Goal: Information Seeking & Learning: Learn about a topic

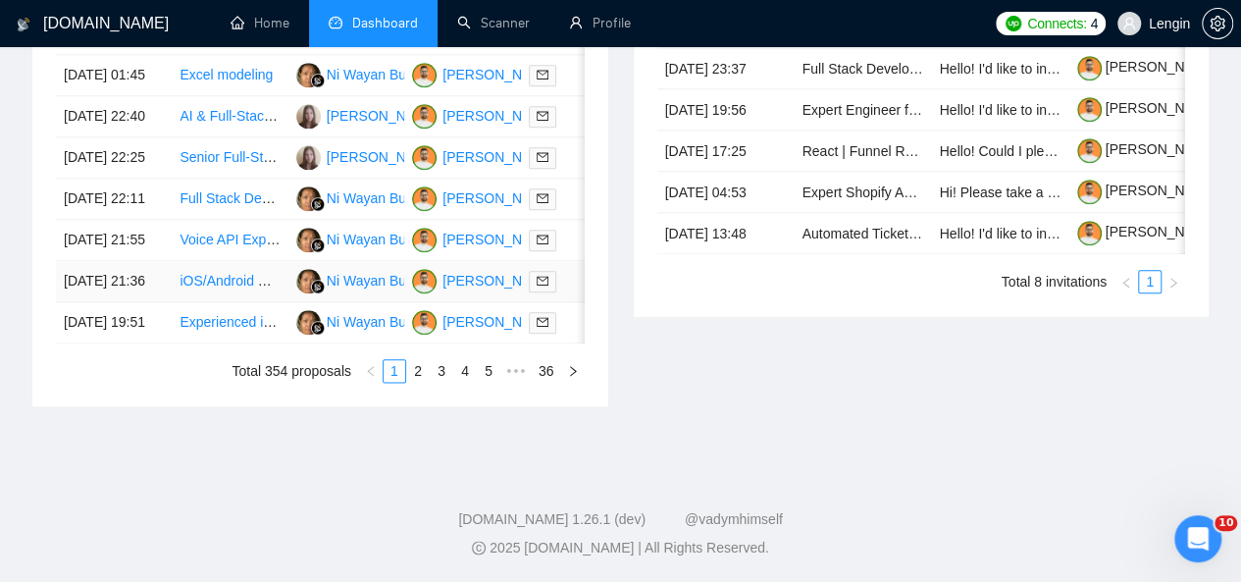
scroll to position [1147, 0]
click at [422, 381] on link "2" at bounding box center [418, 371] width 22 height 22
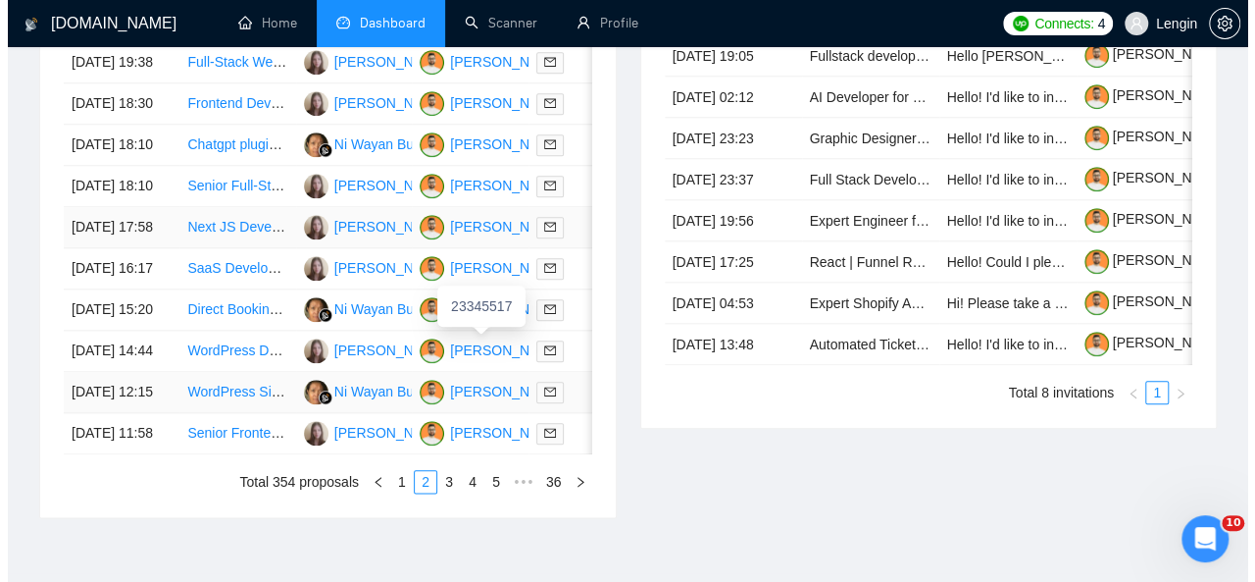
scroll to position [913, 0]
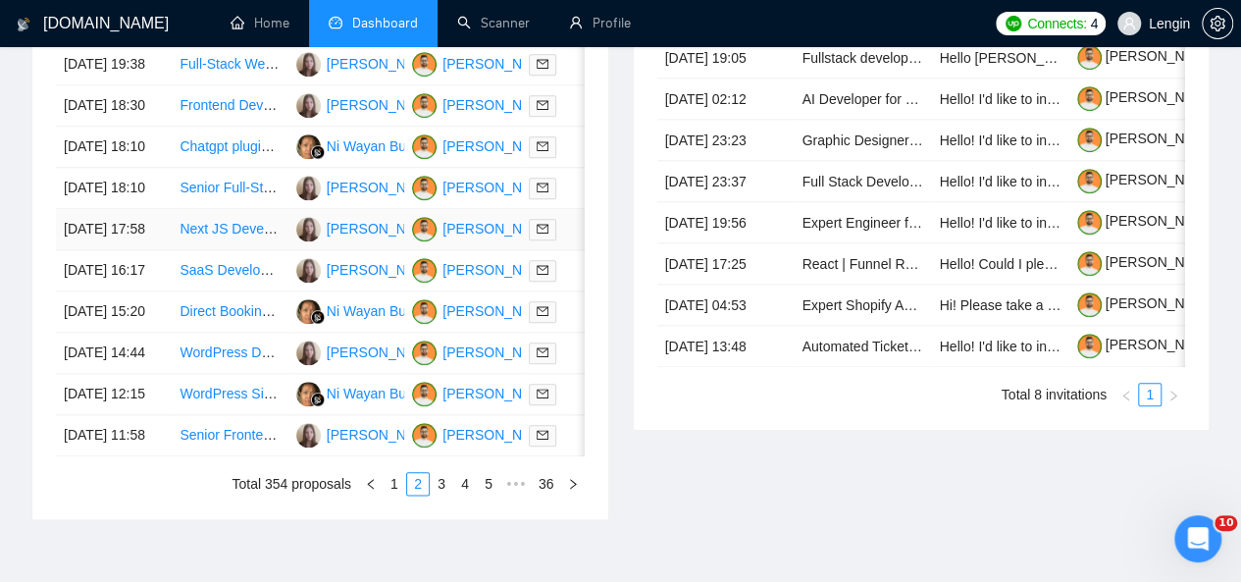
click at [259, 250] on td "Next JS Developer for Blog and Newsletter Development" at bounding box center [230, 229] width 116 height 41
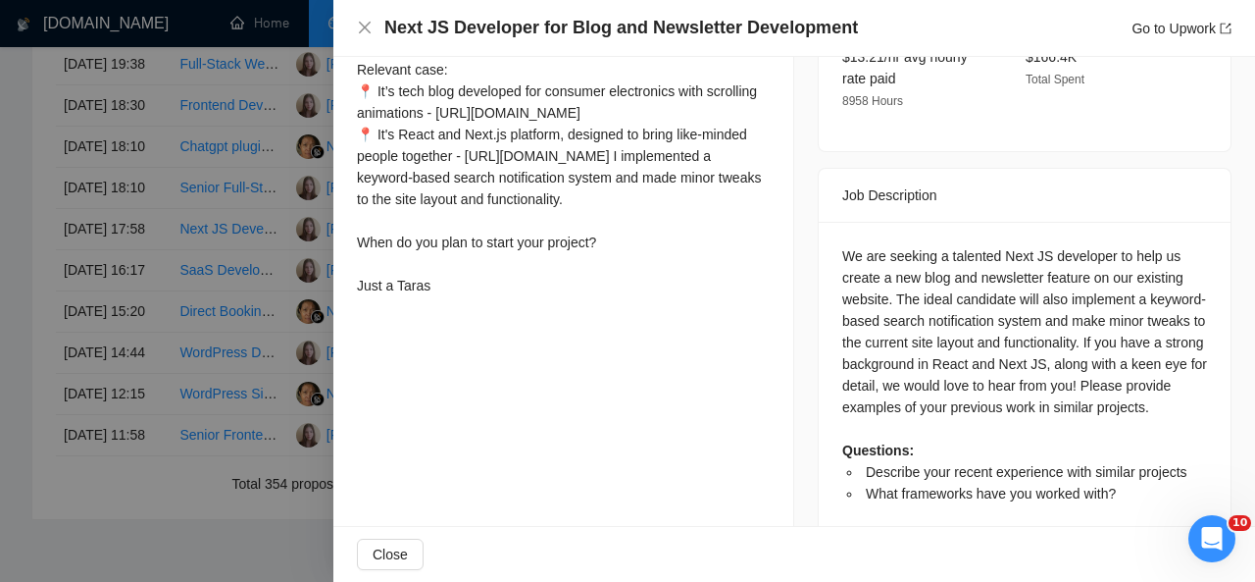
scroll to position [724, 0]
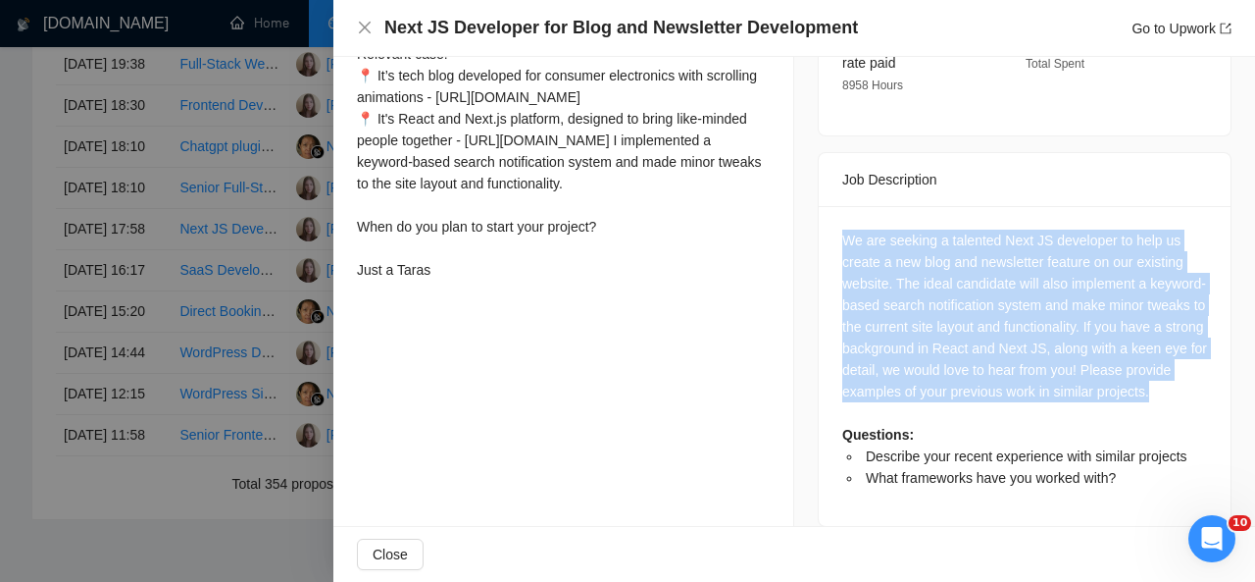
drag, startPoint x: 893, startPoint y: 371, endPoint x: 831, endPoint y: 200, distance: 181.8
click at [831, 206] on div "We are seeking a talented Next JS developer to help us create a new blog and ne…" at bounding box center [1025, 366] width 412 height 320
copy div "We are seeking a talented Next JS developer to help us create a new blog and ne…"
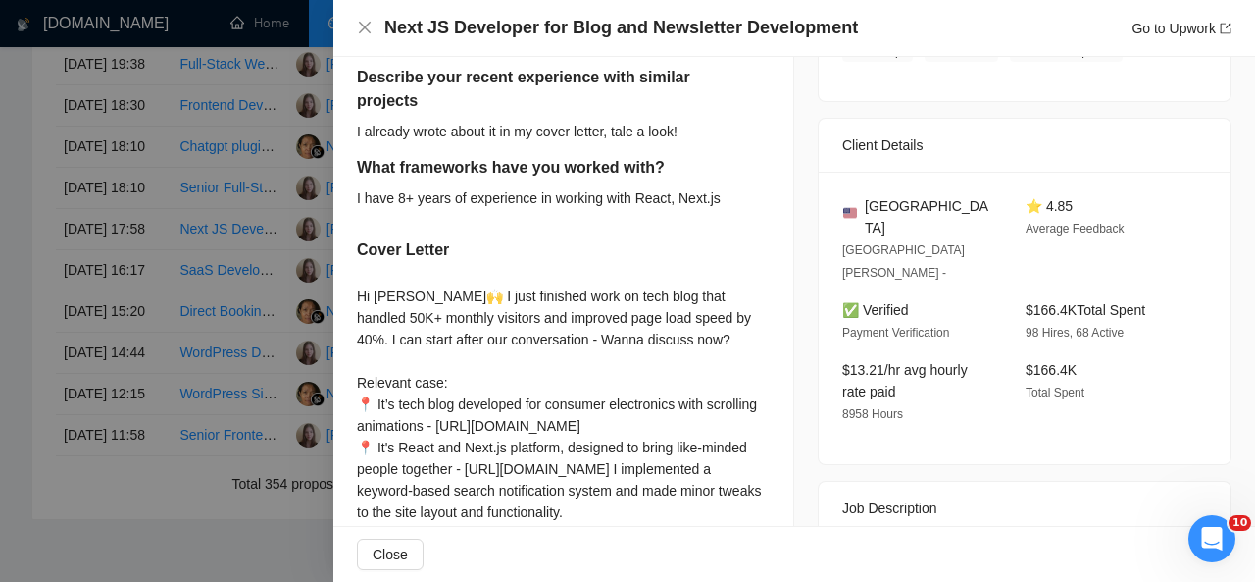
scroll to position [394, 0]
drag, startPoint x: 941, startPoint y: 202, endPoint x: 856, endPoint y: 201, distance: 85.3
click at [856, 201] on div "[GEOGRAPHIC_DATA]" at bounding box center [918, 217] width 152 height 43
copy span "[GEOGRAPHIC_DATA]"
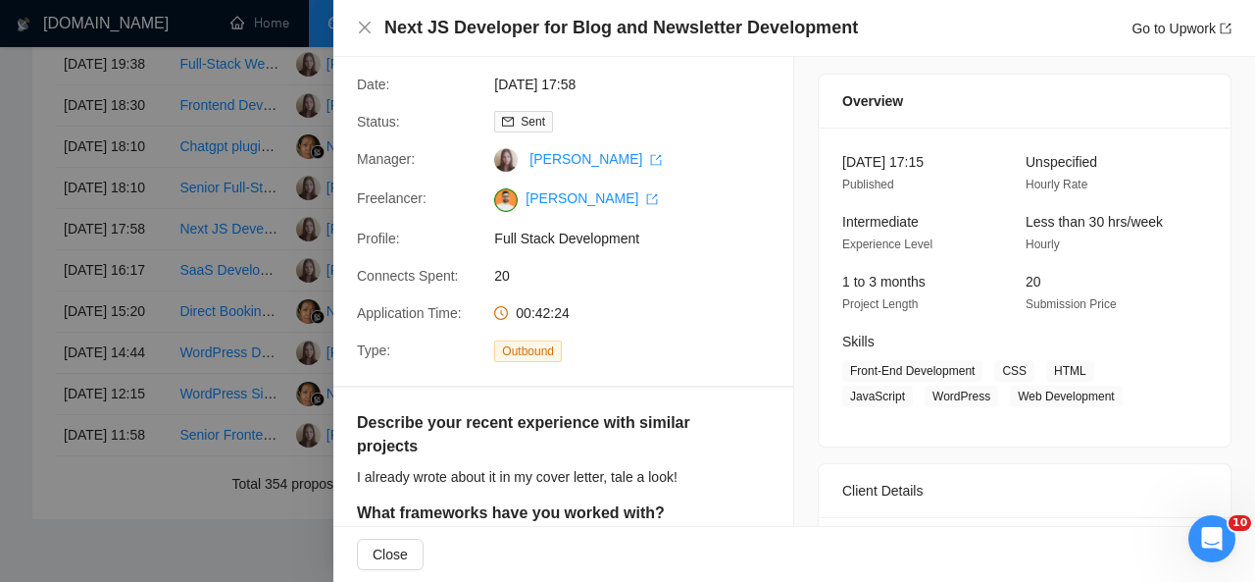
scroll to position [49, 0]
drag, startPoint x: 995, startPoint y: 363, endPoint x: 1027, endPoint y: 399, distance: 48.0
click at [1027, 399] on span "Front-End Development CSS HTML JavaScript WordPress Web Development" at bounding box center [1009, 384] width 335 height 47
copy span "CSS HTML JavaScript WordPress Web Development"
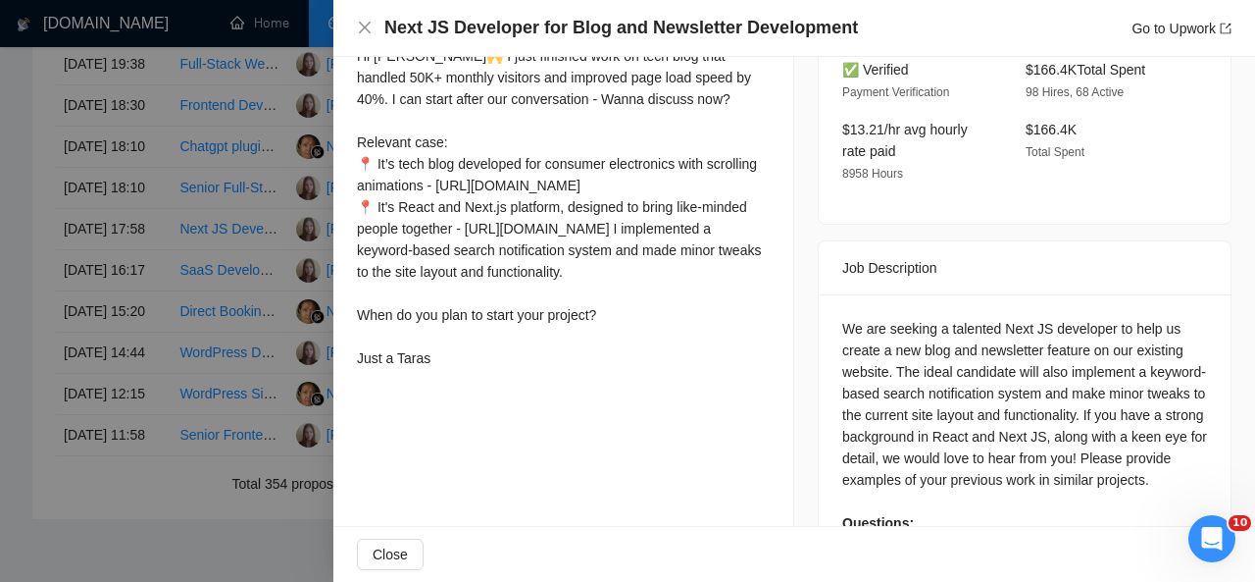
scroll to position [463, 0]
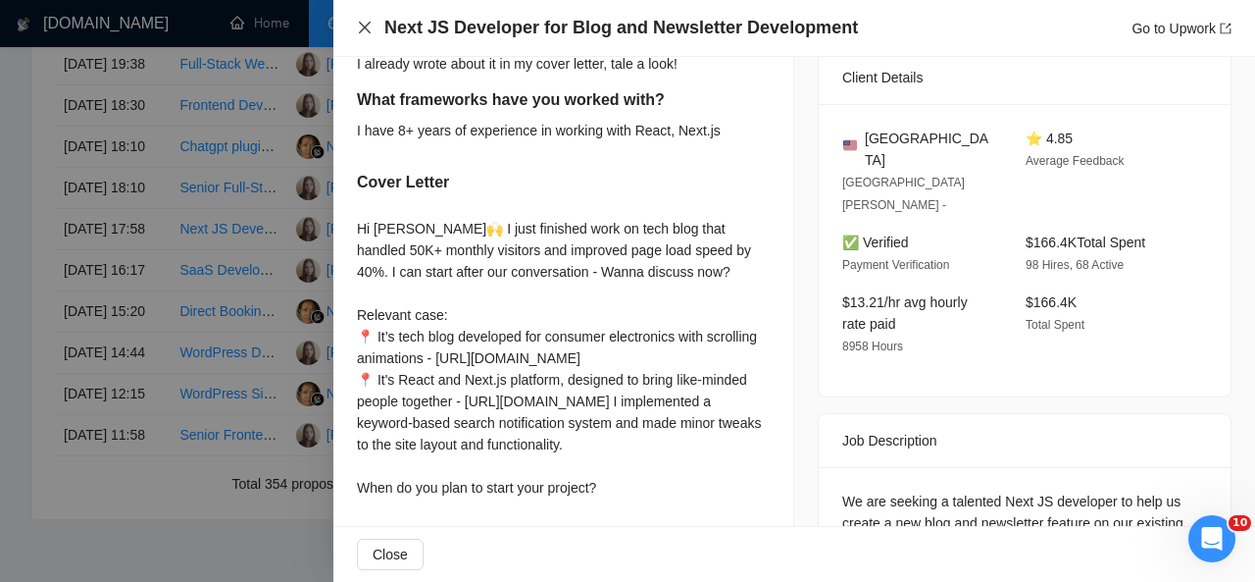
click at [363, 24] on icon "close" at bounding box center [365, 28] width 16 height 16
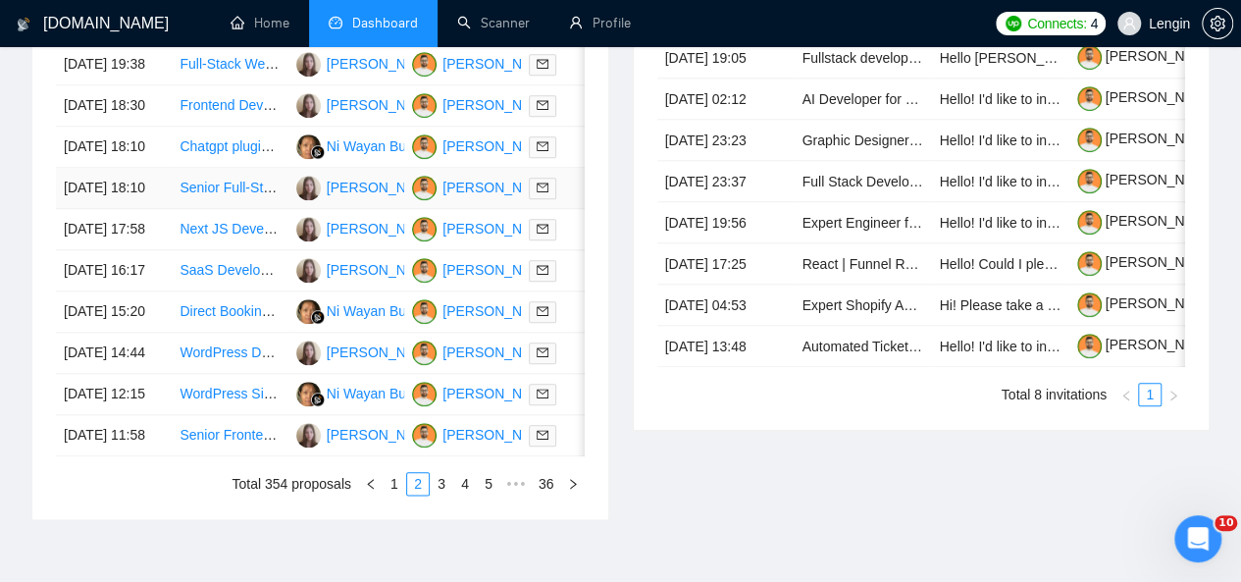
click at [247, 209] on td "Senior Full-Stack Developer - React/PostgreSQL Affiliate Dashboard" at bounding box center [230, 188] width 116 height 41
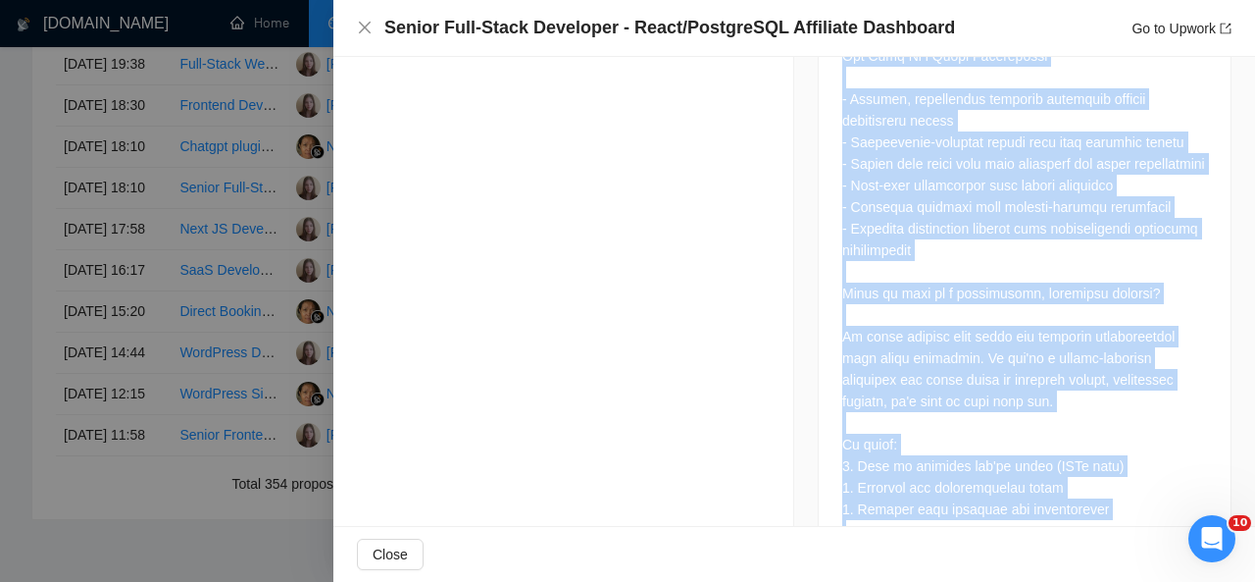
scroll to position [4109, 0]
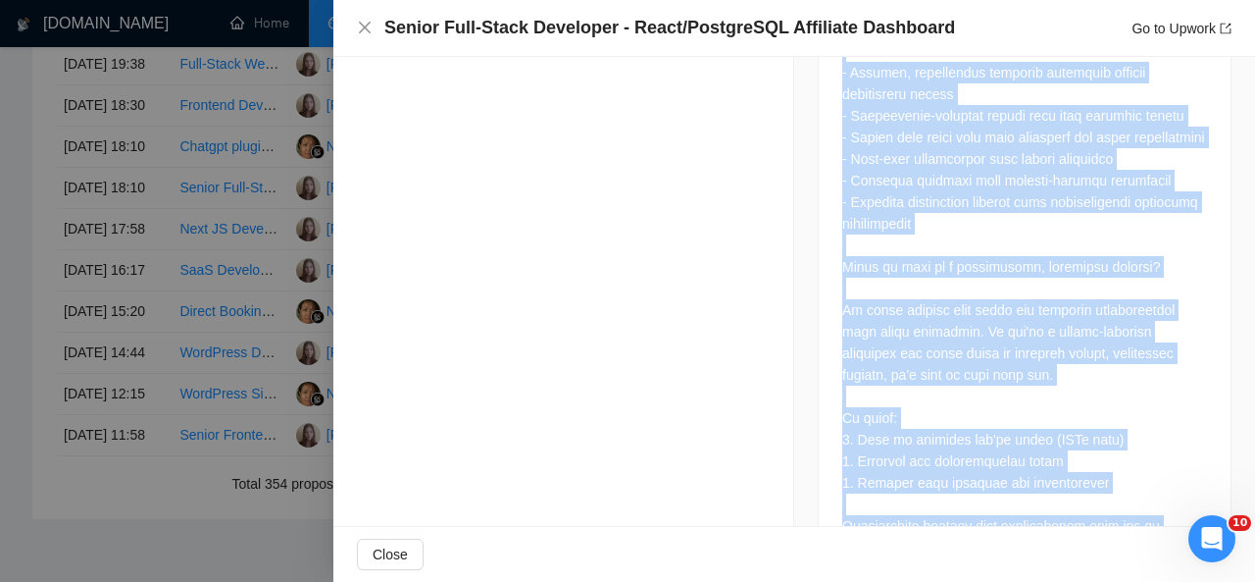
drag, startPoint x: 829, startPoint y: 186, endPoint x: 973, endPoint y: 467, distance: 315.4
copy div "**Senior Full-Stack Developer - React/PostgreSQL Affiliate Dashboard ([GEOGRAPH…"
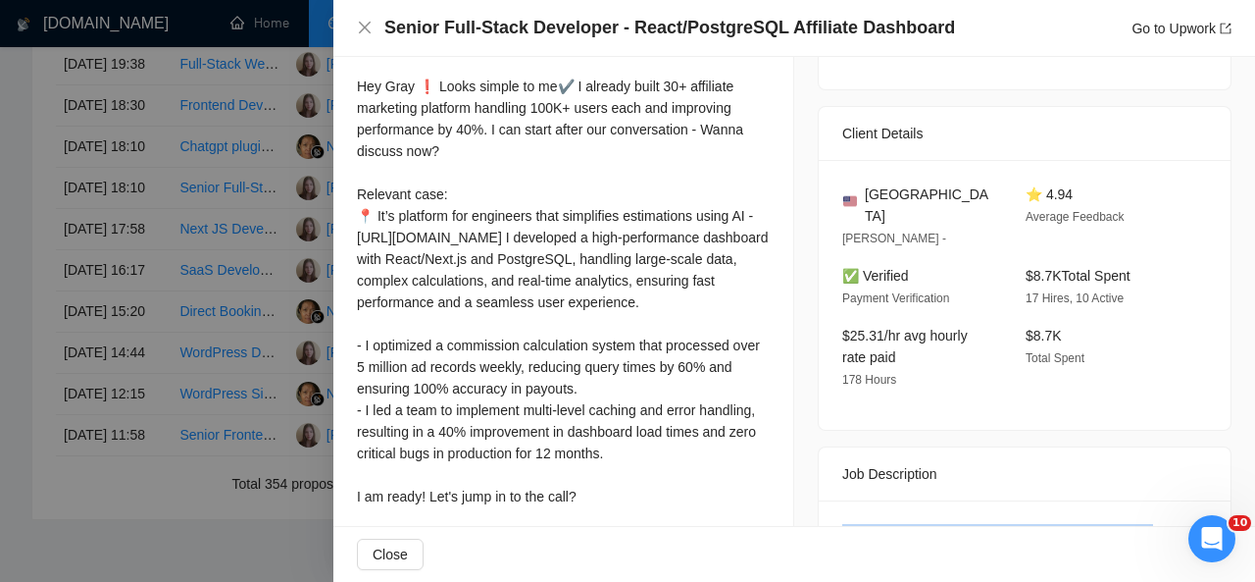
scroll to position [428, 0]
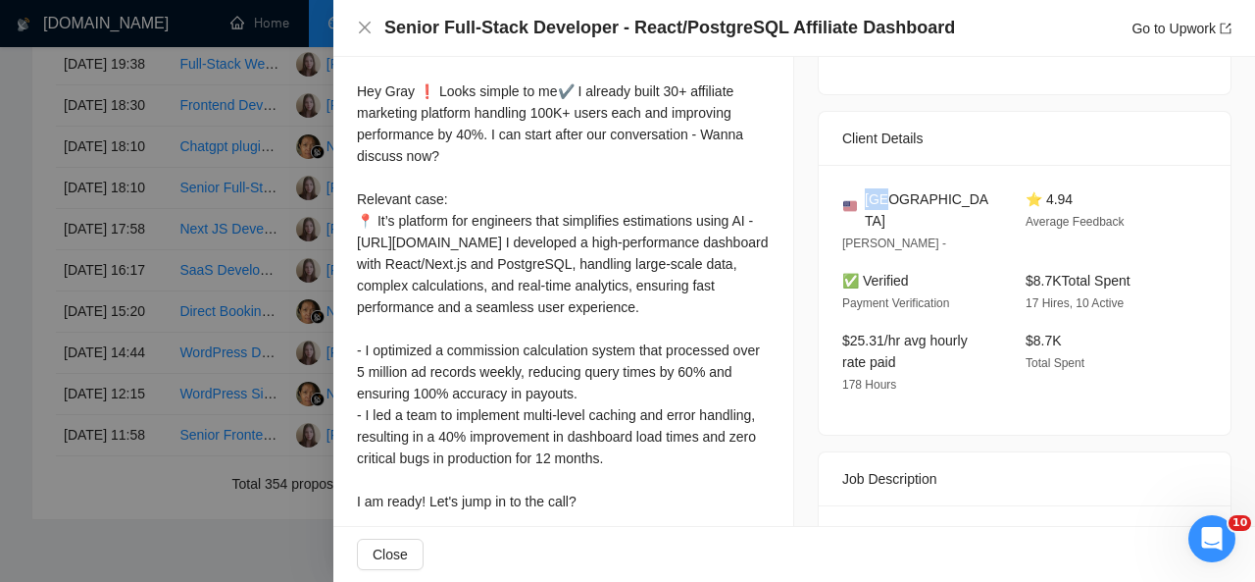
drag, startPoint x: 903, startPoint y: 199, endPoint x: 861, endPoint y: 199, distance: 42.2
click at [861, 199] on div "[GEOGRAPHIC_DATA]" at bounding box center [918, 209] width 152 height 43
copy span "[GEOGRAPHIC_DATA]"
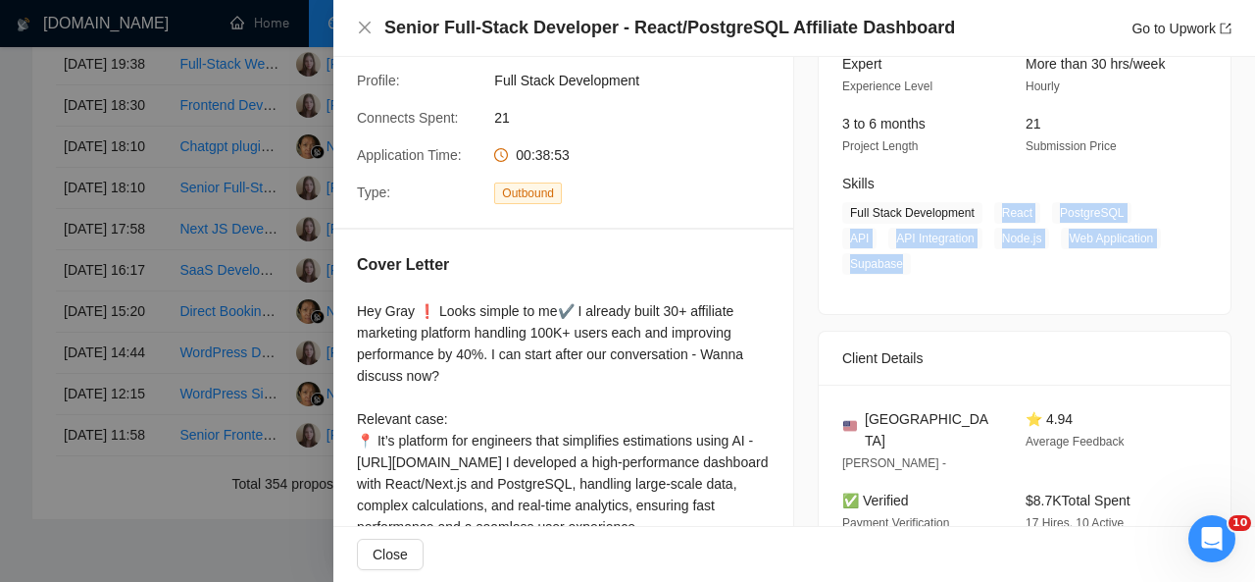
drag, startPoint x: 990, startPoint y: 206, endPoint x: 900, endPoint y: 263, distance: 106.7
click at [900, 263] on span "Full Stack Development React PostgreSQL API API Integration Node.js Web Applica…" at bounding box center [1009, 238] width 335 height 73
copy span "React PostgreSQL API API Integration Node.js Web Application Supabase"
click at [367, 28] on icon "close" at bounding box center [365, 28] width 16 height 16
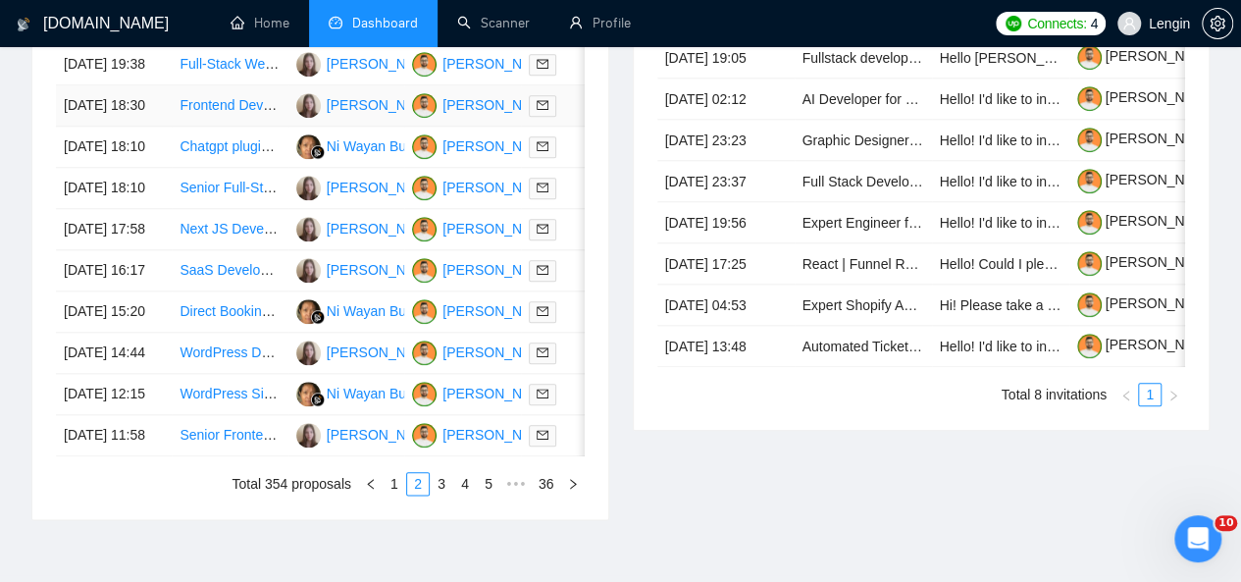
click at [241, 123] on td "Frontend Developer (Analytics & AI Platform)" at bounding box center [230, 105] width 116 height 41
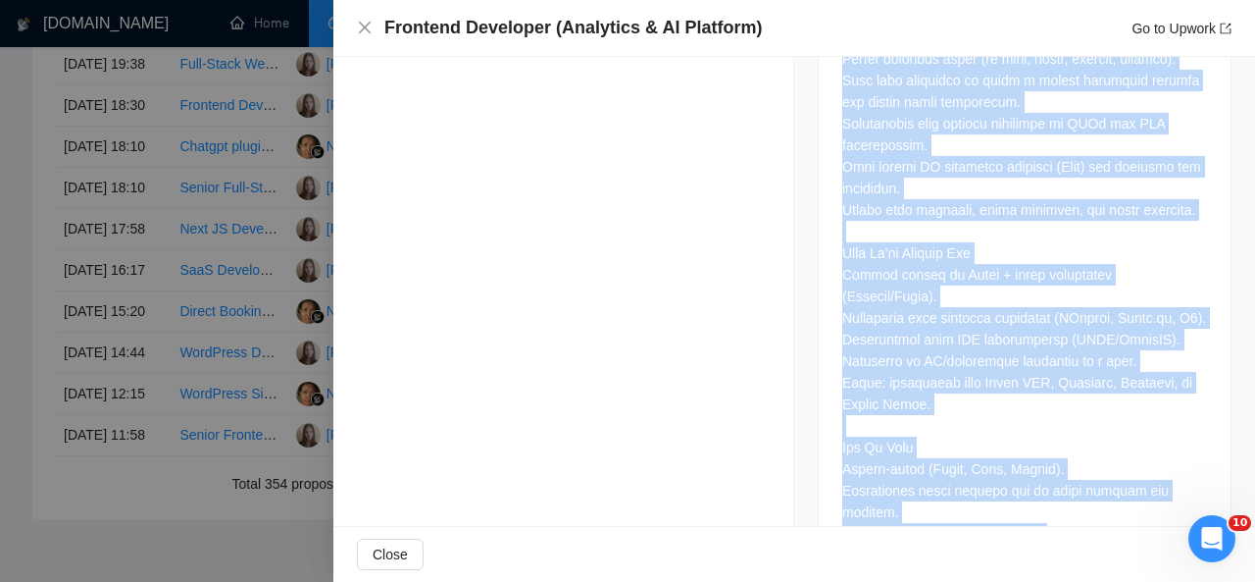
scroll to position [1581, 0]
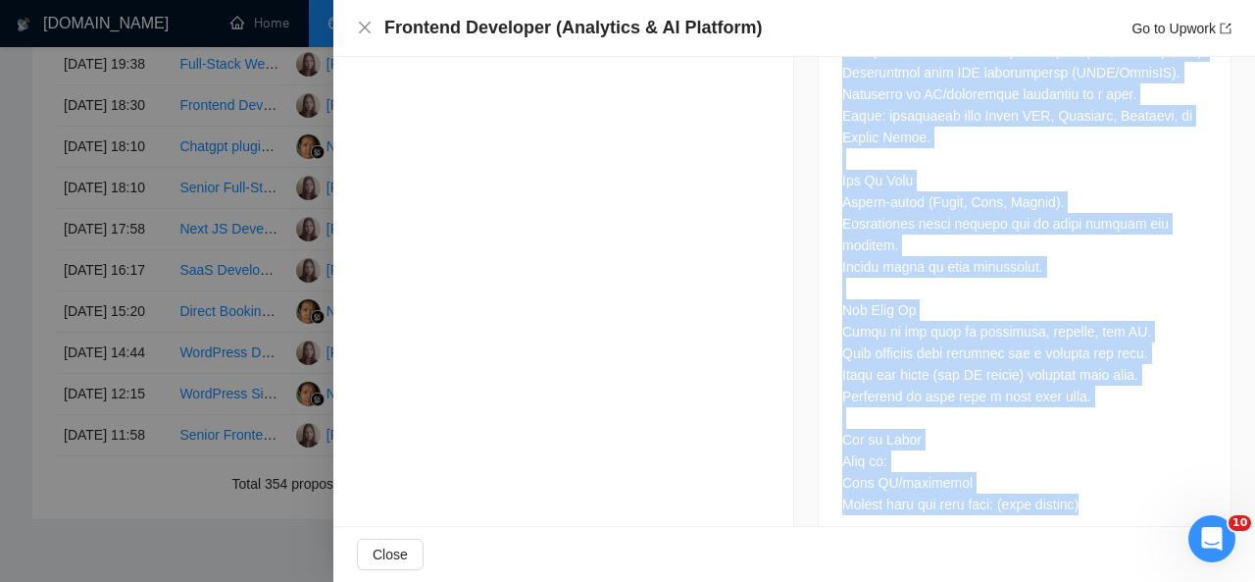
drag, startPoint x: 825, startPoint y: 189, endPoint x: 1080, endPoint y: 450, distance: 364.8
copy div "Lor Ipsumdo: Sitametc Adipiscin (Elitseddo & EI Temporin) Utlabor: Etdolo Magn …"
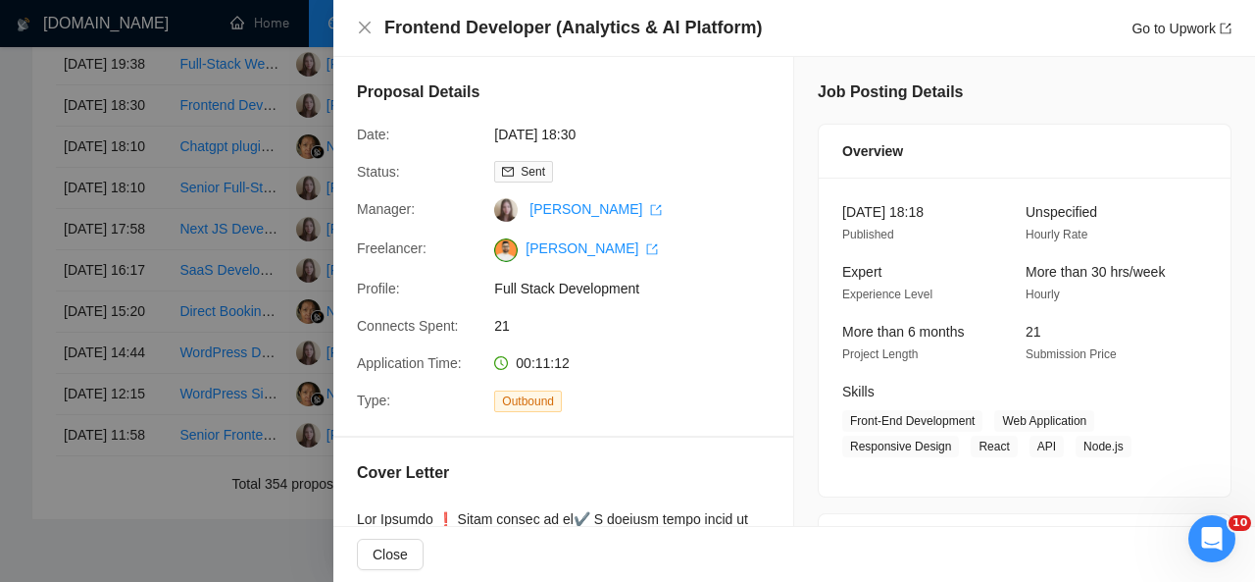
scroll to position [195, 0]
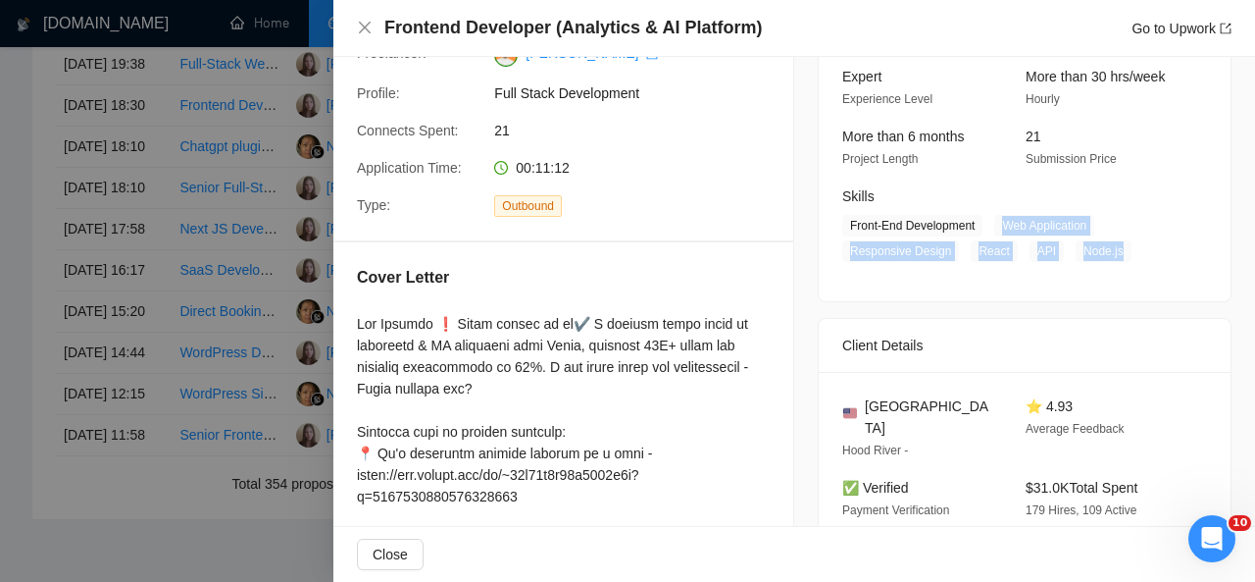
drag, startPoint x: 994, startPoint y: 221, endPoint x: 1116, endPoint y: 255, distance: 126.4
click at [1116, 255] on span "Front-End Development Web Application Responsive Design React API Node.js" at bounding box center [1009, 238] width 335 height 47
copy span "Web Application Responsive Design React API Node.js"
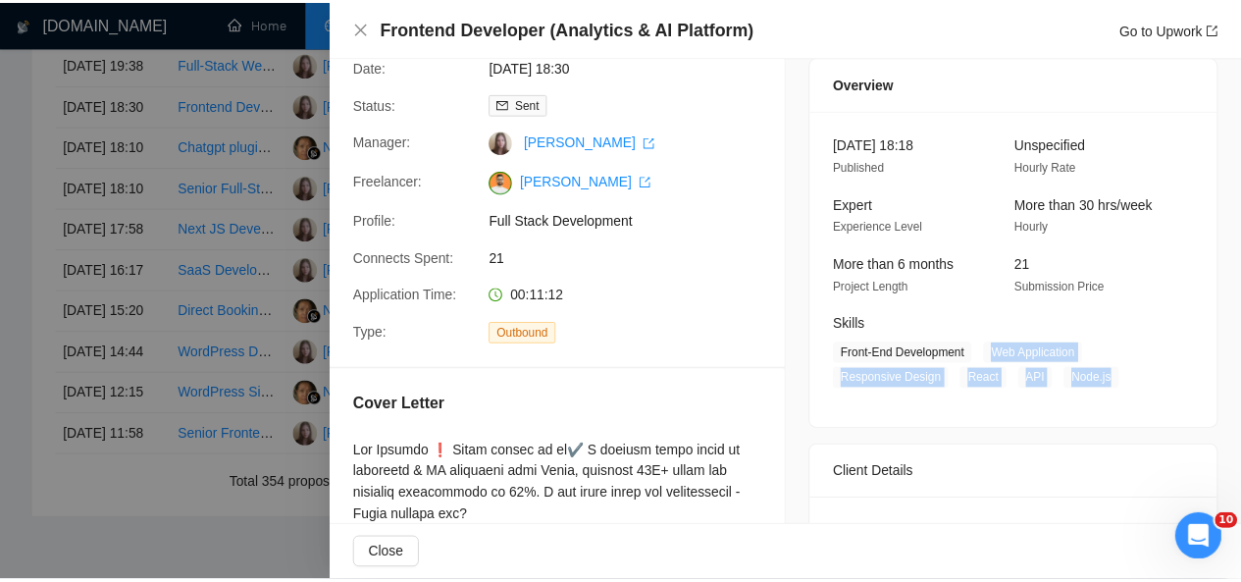
scroll to position [0, 0]
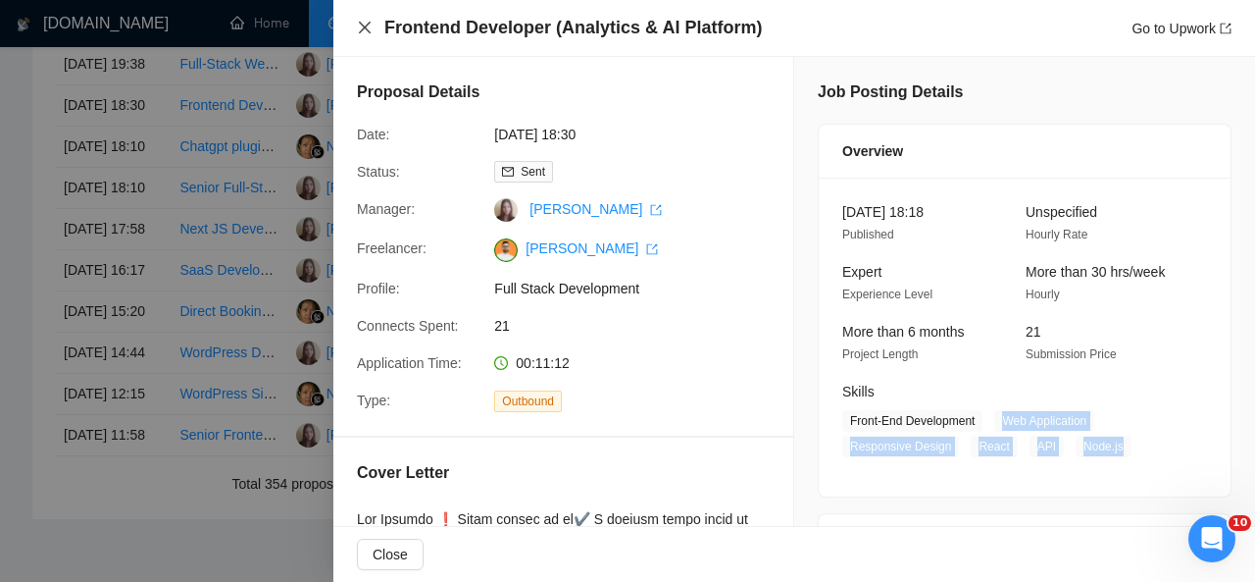
click at [369, 24] on icon "close" at bounding box center [365, 28] width 12 height 12
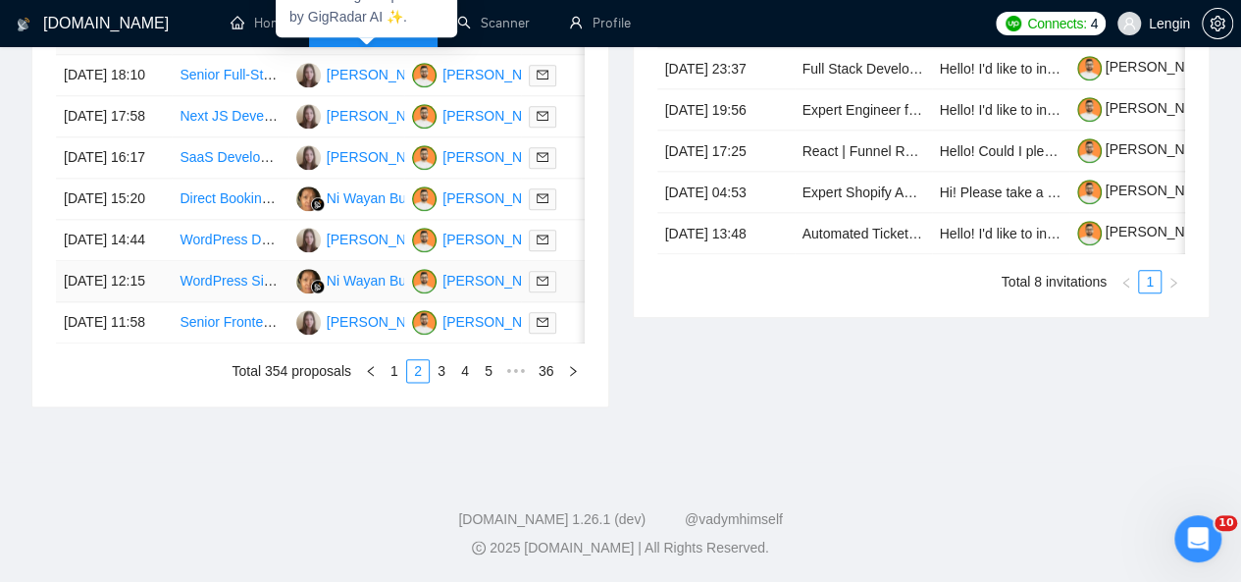
scroll to position [1141, 0]
click at [395, 381] on link "1" at bounding box center [394, 371] width 22 height 22
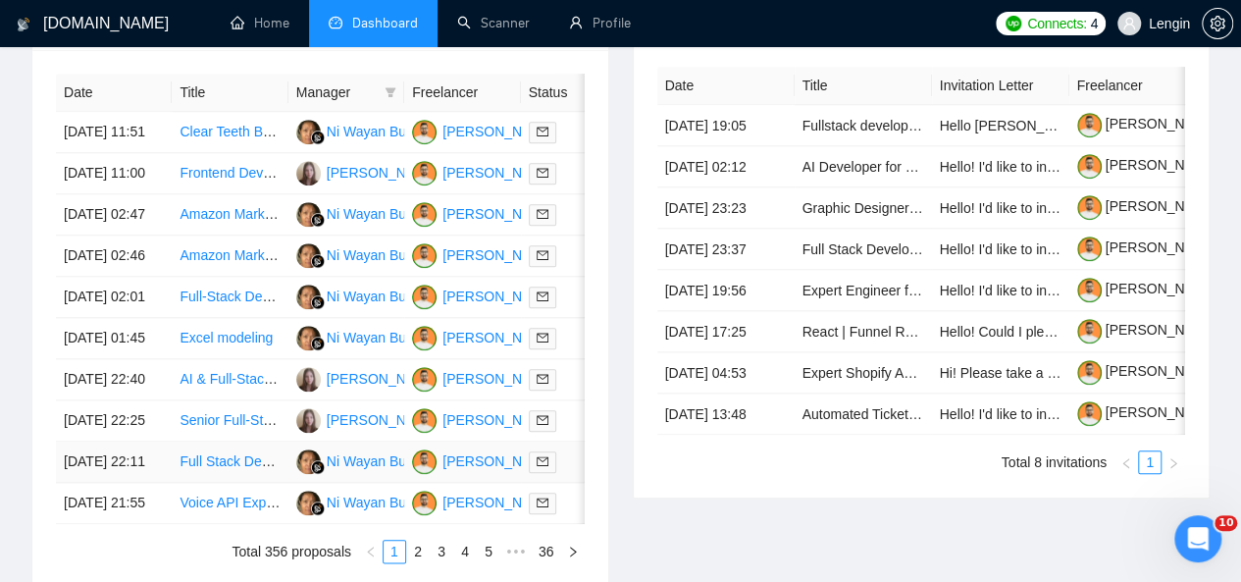
scroll to position [1142, 0]
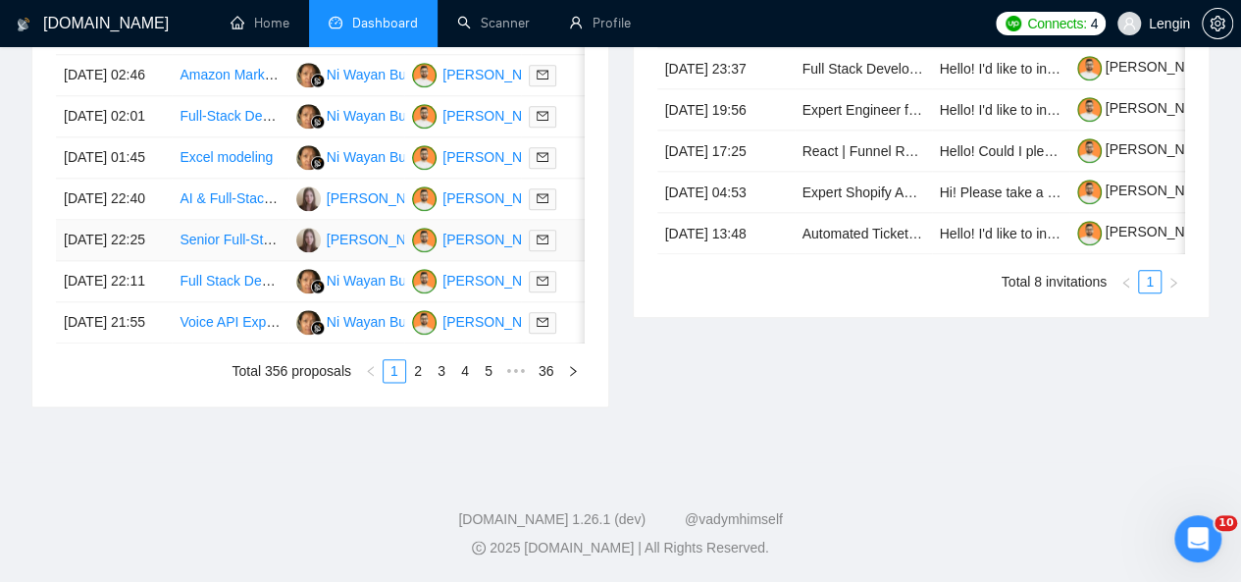
click at [220, 244] on td "Senior Full-Stack Next.js Developer with SaaS Experience" at bounding box center [230, 240] width 116 height 41
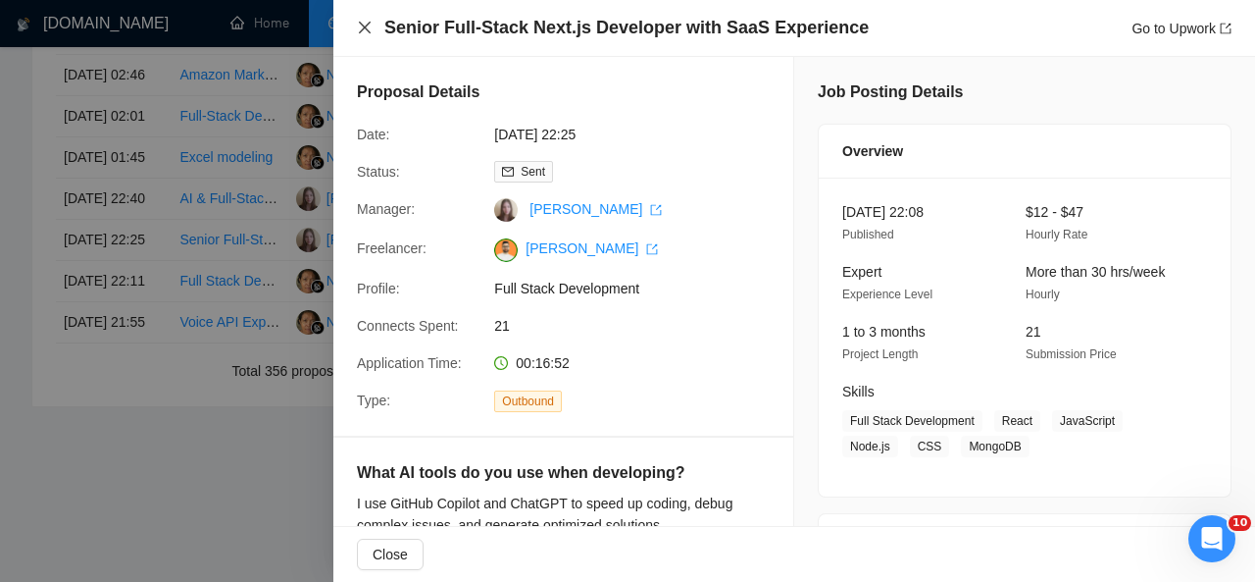
click at [365, 34] on icon "close" at bounding box center [365, 28] width 16 height 16
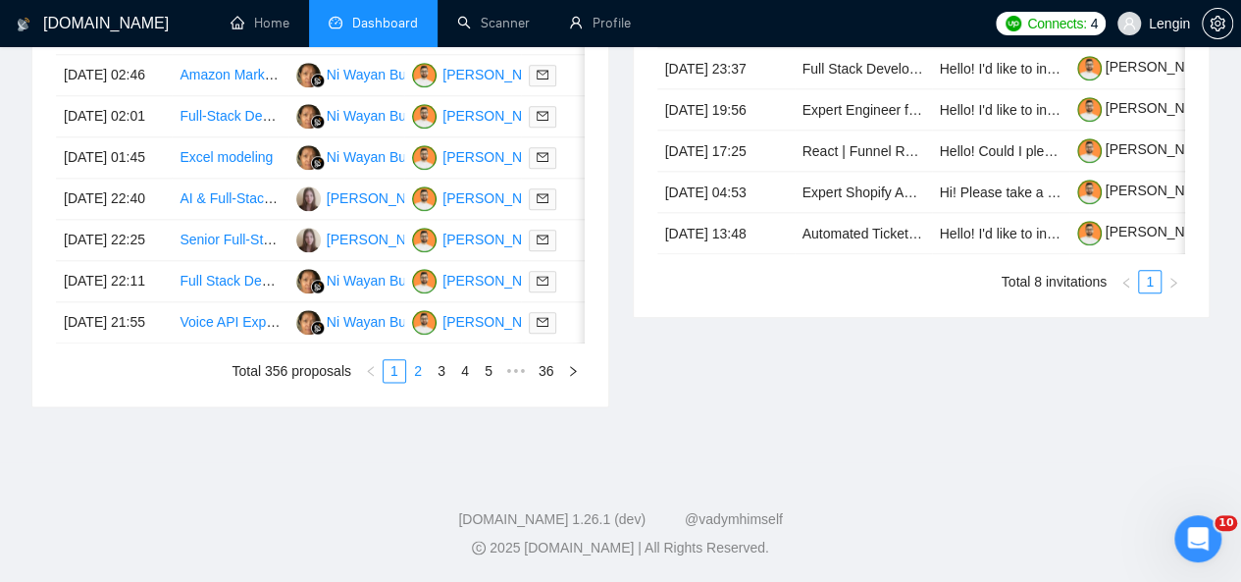
click at [424, 381] on link "2" at bounding box center [418, 371] width 22 height 22
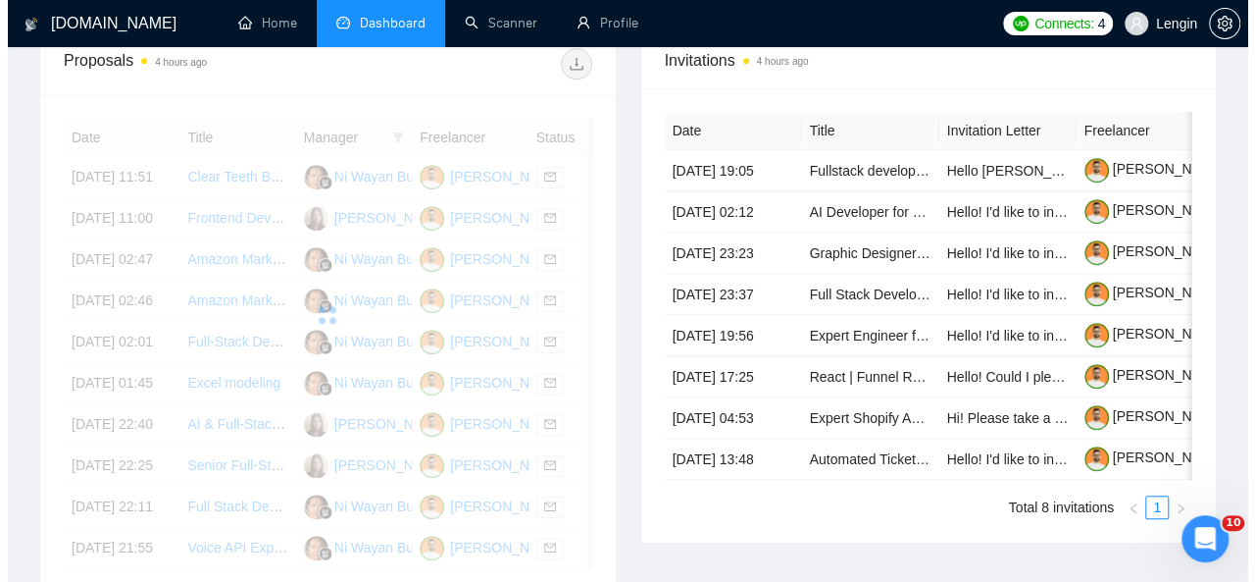
scroll to position [796, 0]
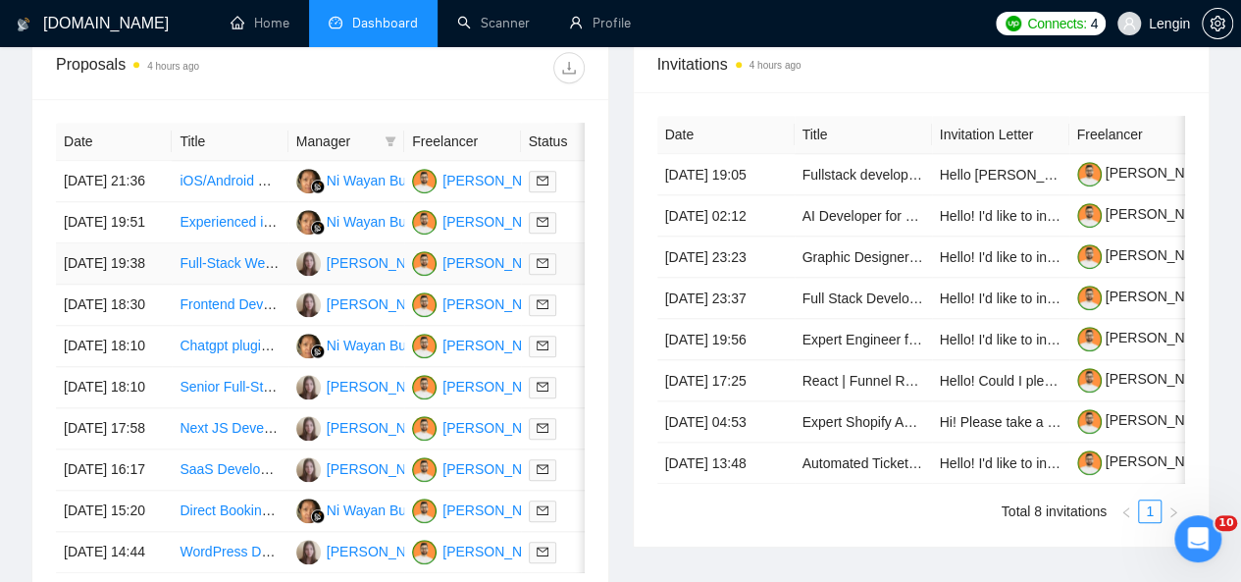
click at [277, 284] on td "Full-Stack Web App Developer - Campaign Management Platform" at bounding box center [230, 263] width 116 height 41
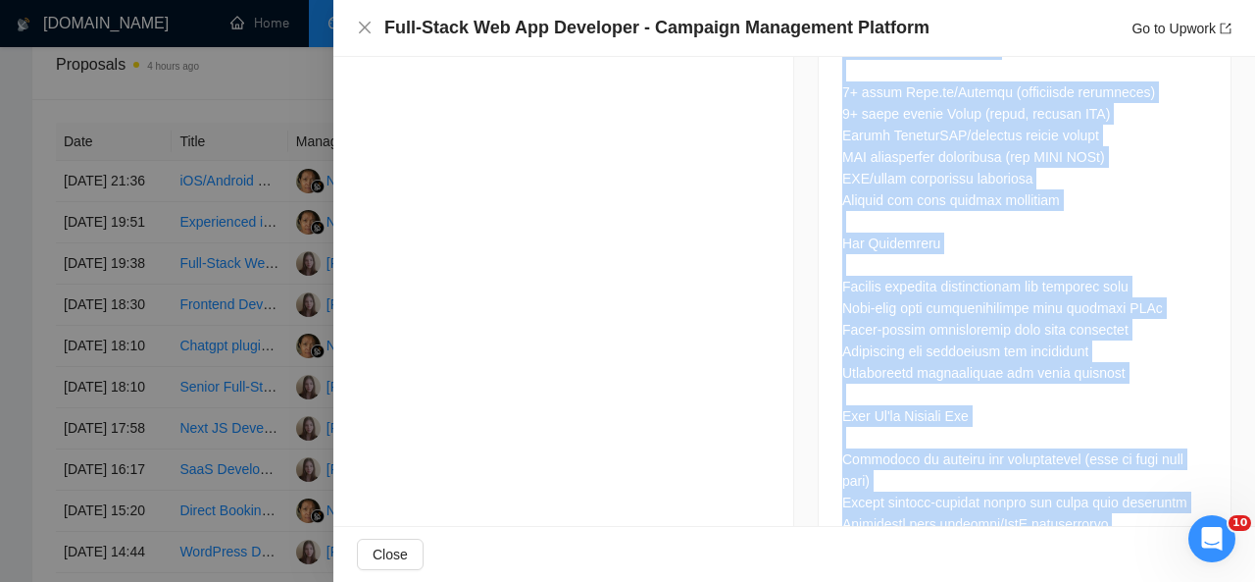
scroll to position [1649, 0]
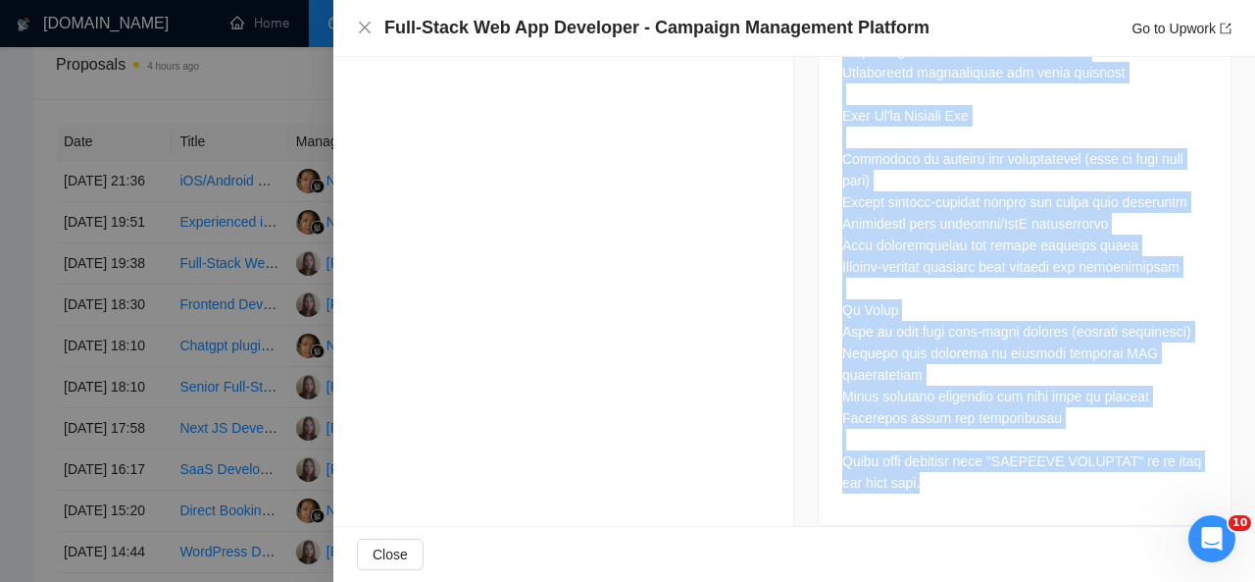
drag, startPoint x: 831, startPoint y: 148, endPoint x: 991, endPoint y: 465, distance: 355.2
copy div "Build Professional Campaign Management Web Application What We Need We're build…"
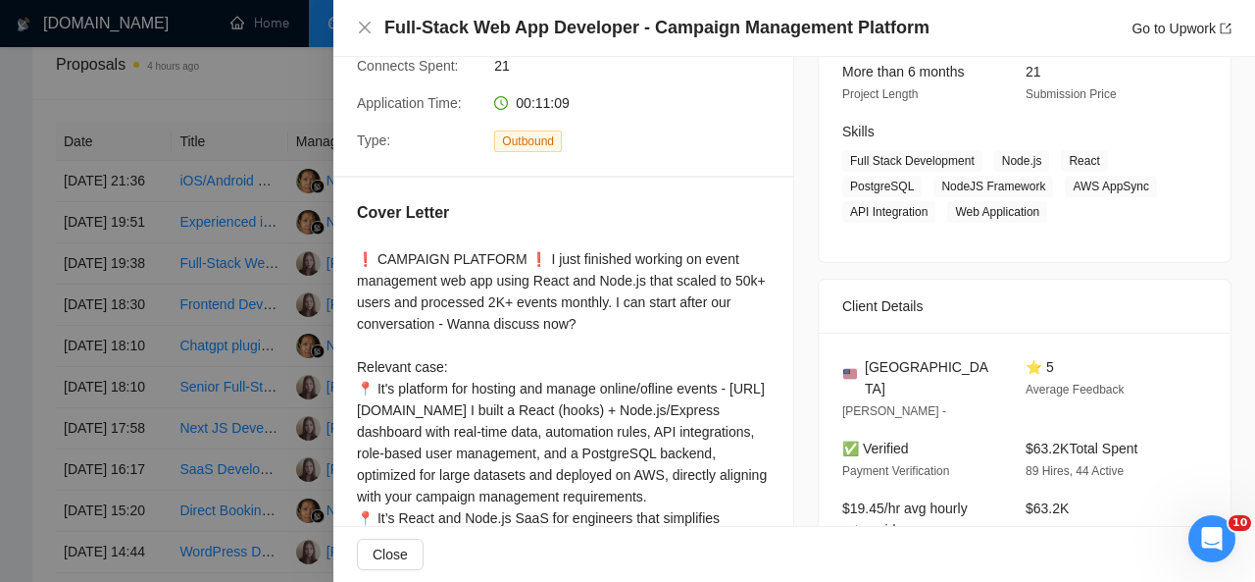
scroll to position [259, 0]
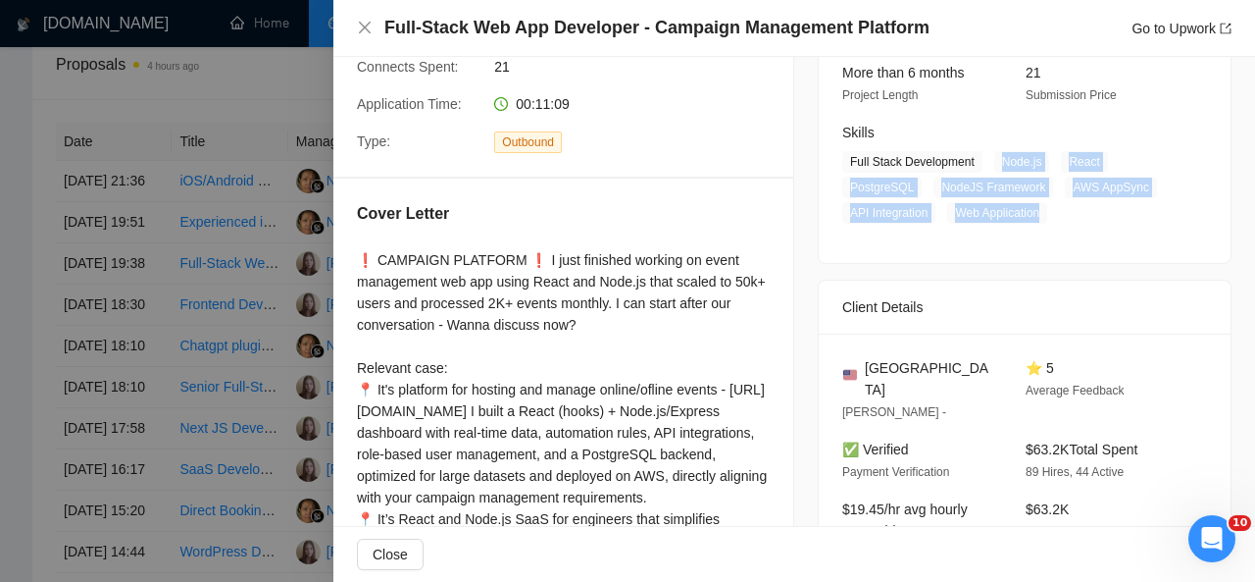
drag, startPoint x: 990, startPoint y: 168, endPoint x: 1032, endPoint y: 207, distance: 56.9
click at [1032, 207] on span "Full Stack Development Node.js React PostgreSQL NodeJS Framework AWS AppSync AP…" at bounding box center [1009, 187] width 335 height 73
copy span "Node.js React PostgreSQL NodeJS Framework AWS AppSync API Integration Web Appli…"
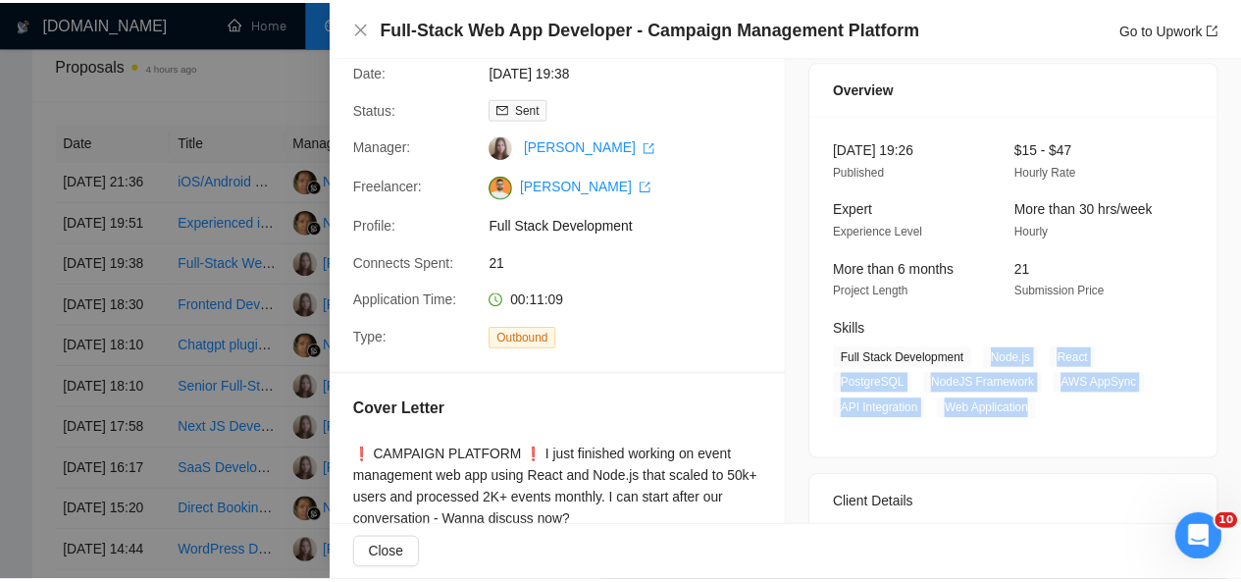
scroll to position [0, 0]
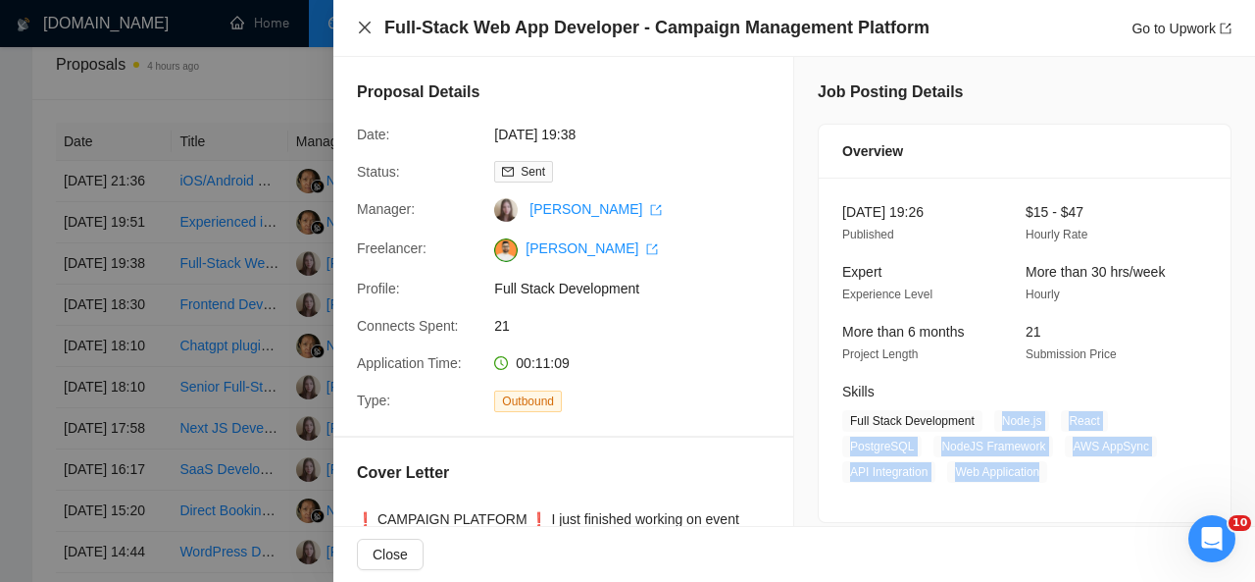
click at [358, 25] on icon "close" at bounding box center [365, 28] width 16 height 16
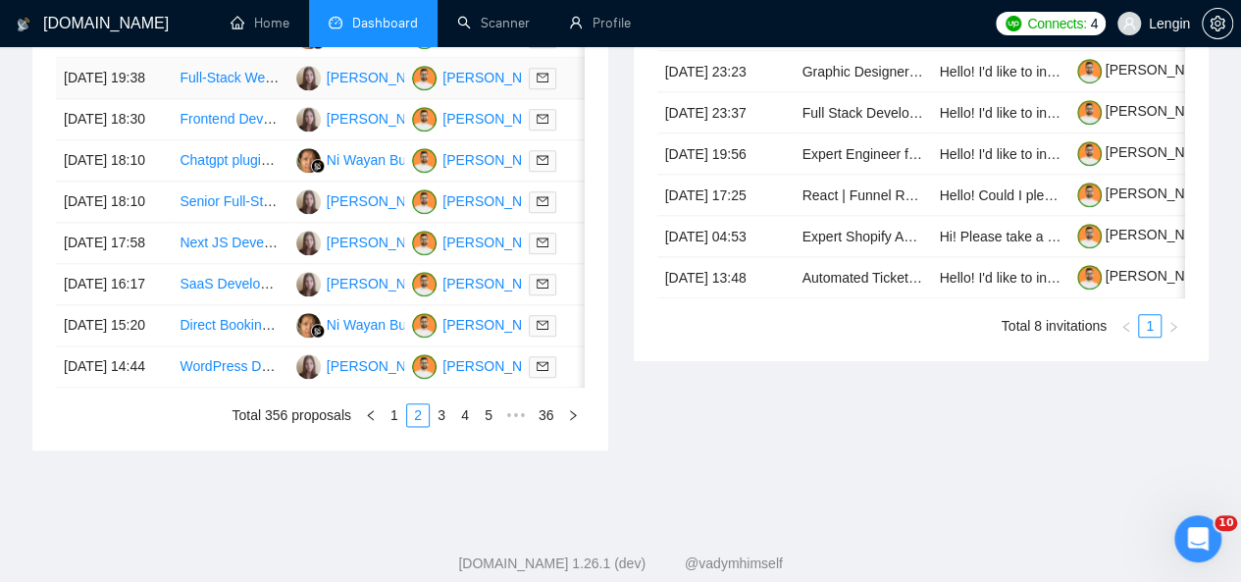
scroll to position [983, 0]
click at [237, 222] on td "Senior Full-Stack Developer - React/PostgreSQL Affiliate Dashboard" at bounding box center [230, 200] width 116 height 41
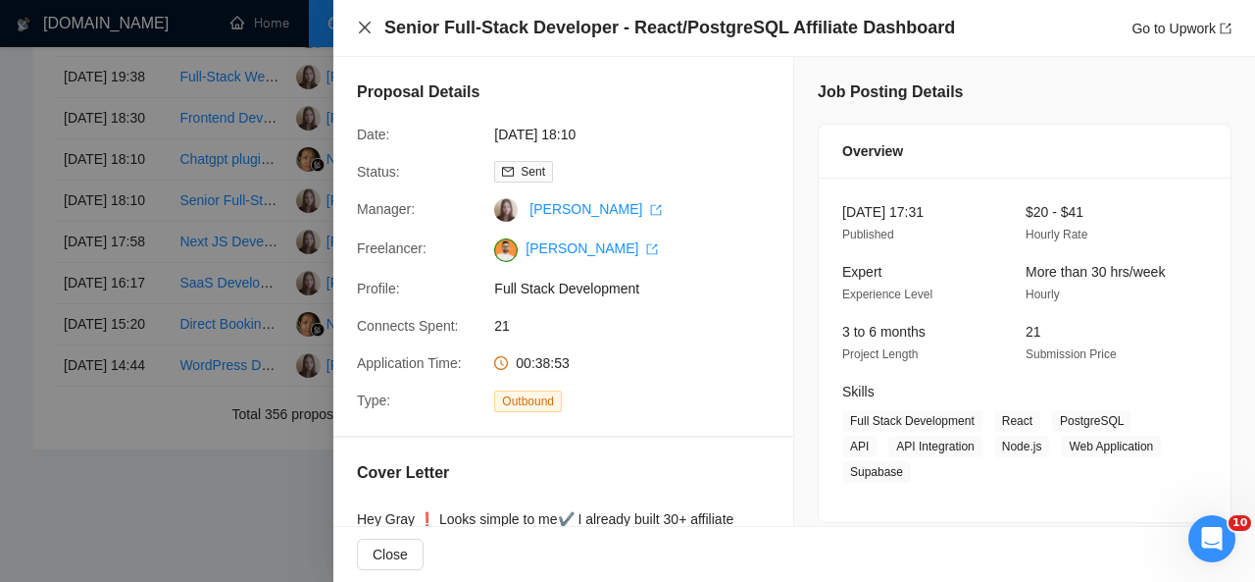
click at [361, 26] on icon "close" at bounding box center [365, 28] width 16 height 16
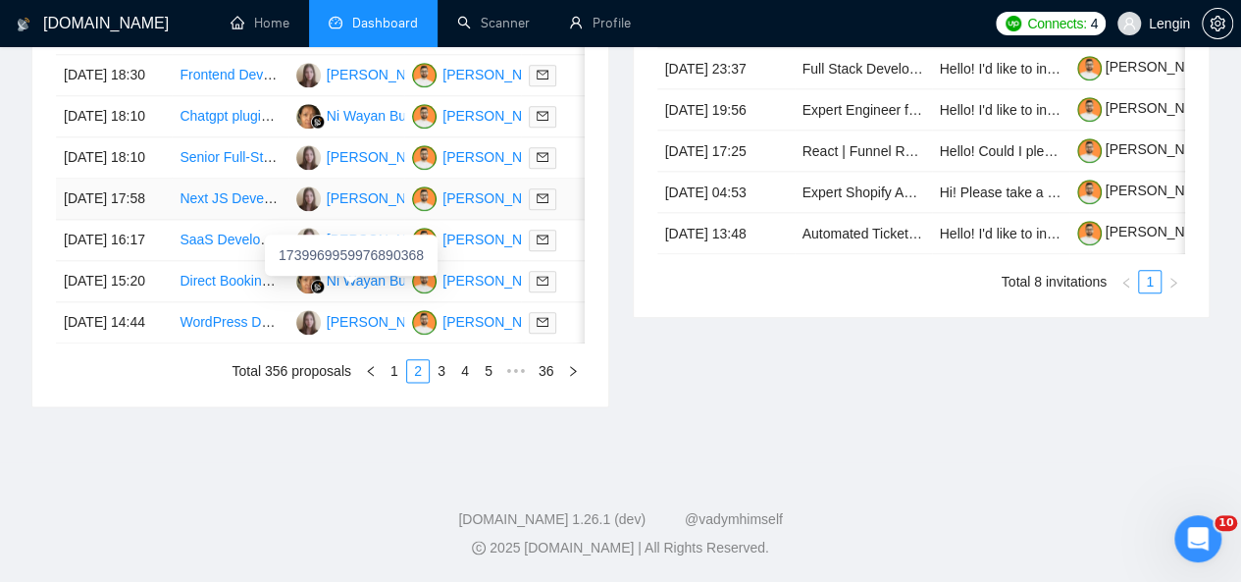
scroll to position [1107, 0]
click at [402, 381] on link "1" at bounding box center [394, 371] width 22 height 22
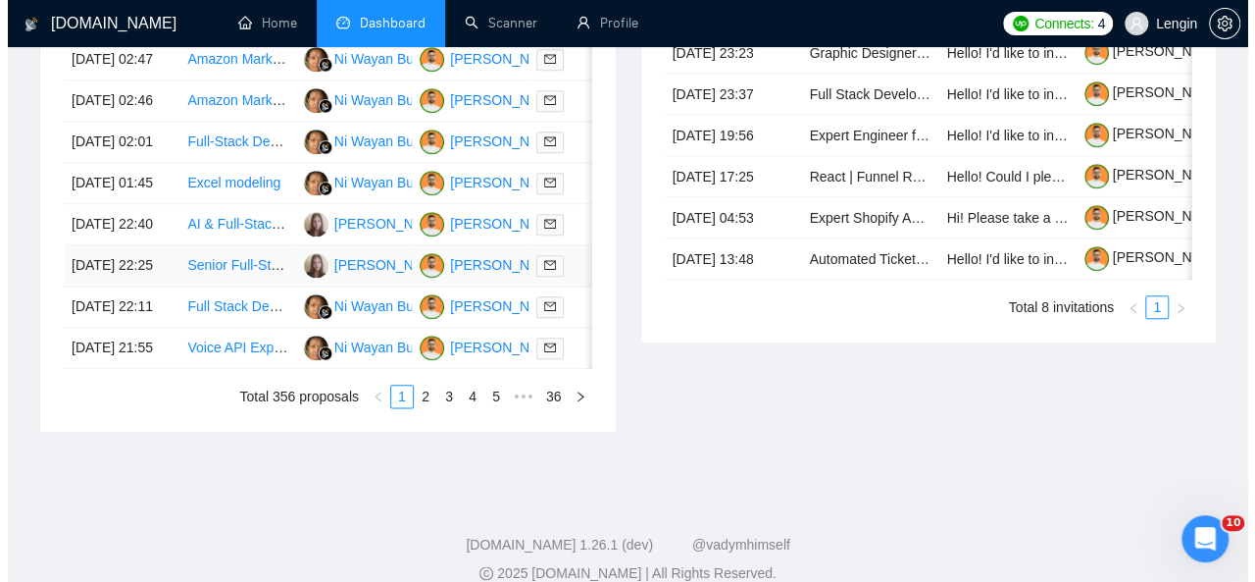
scroll to position [999, 0]
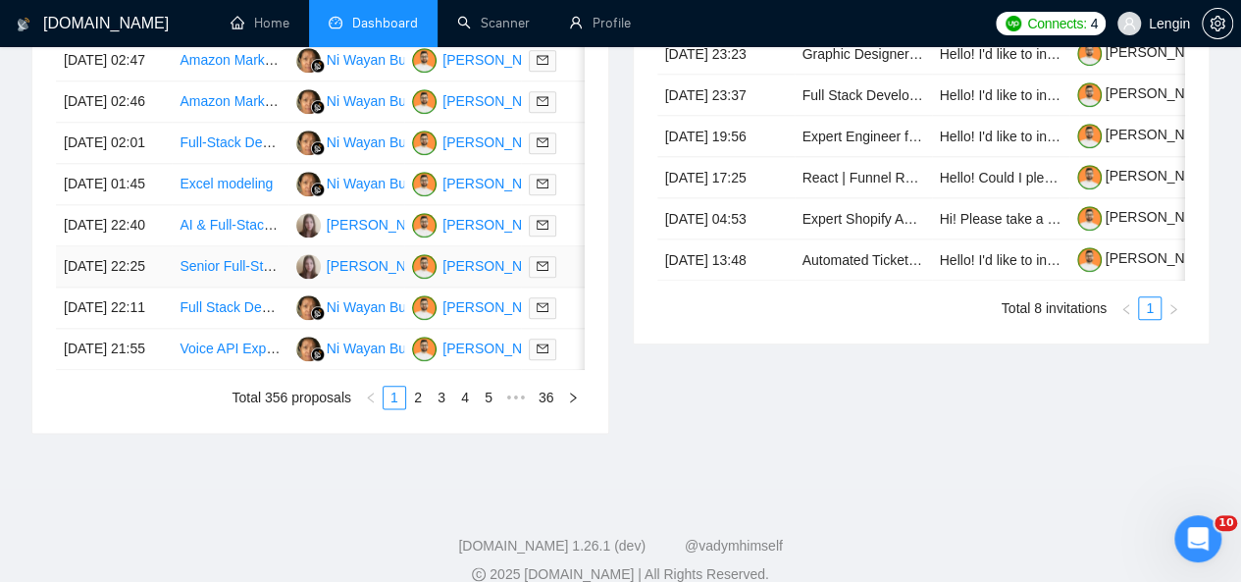
click at [234, 287] on td "Senior Full-Stack Next.js Developer with SaaS Experience" at bounding box center [230, 266] width 116 height 41
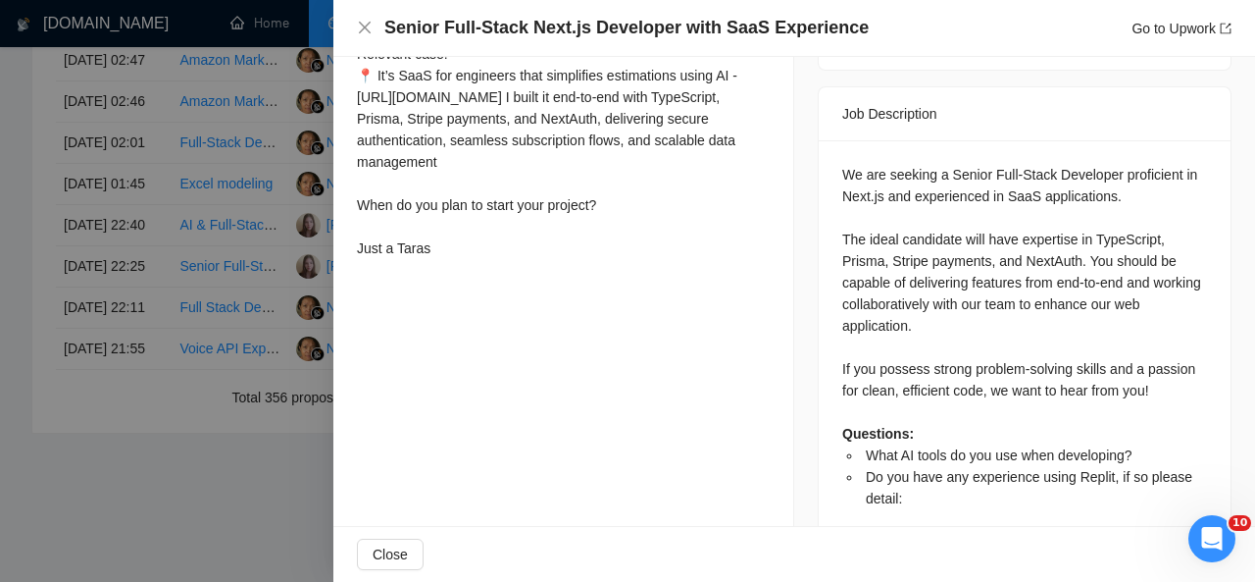
scroll to position [769, 0]
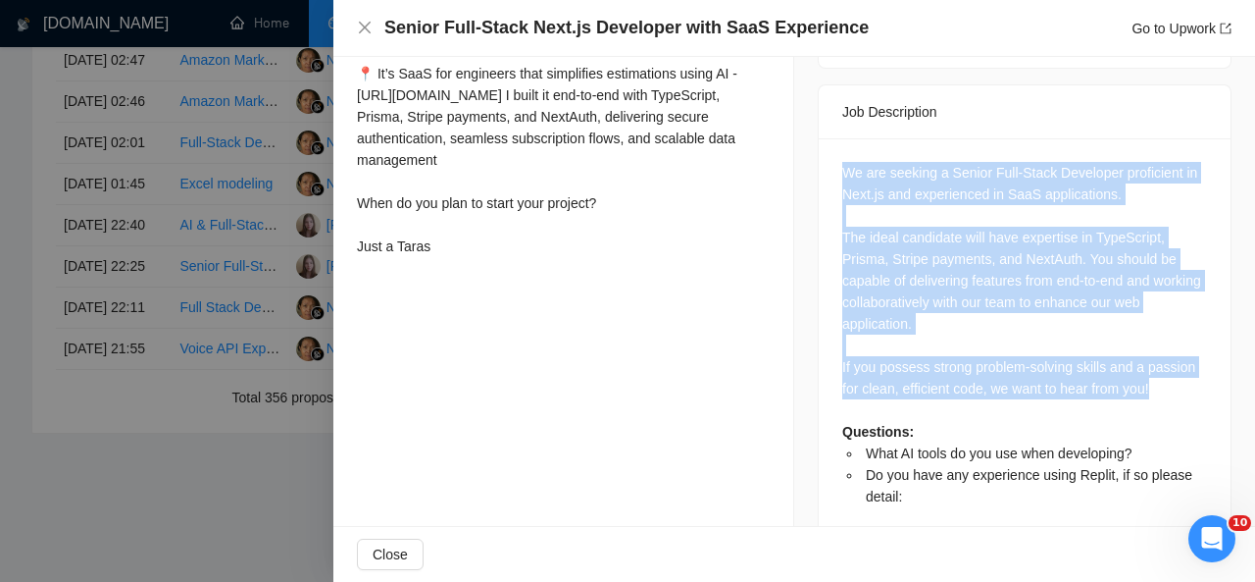
drag, startPoint x: 831, startPoint y: 150, endPoint x: 1182, endPoint y: 373, distance: 415.7
click at [1182, 373] on div "We are seeking a Senior Full-Stack Developer proficient in Next.js and experien…" at bounding box center [1025, 341] width 412 height 406
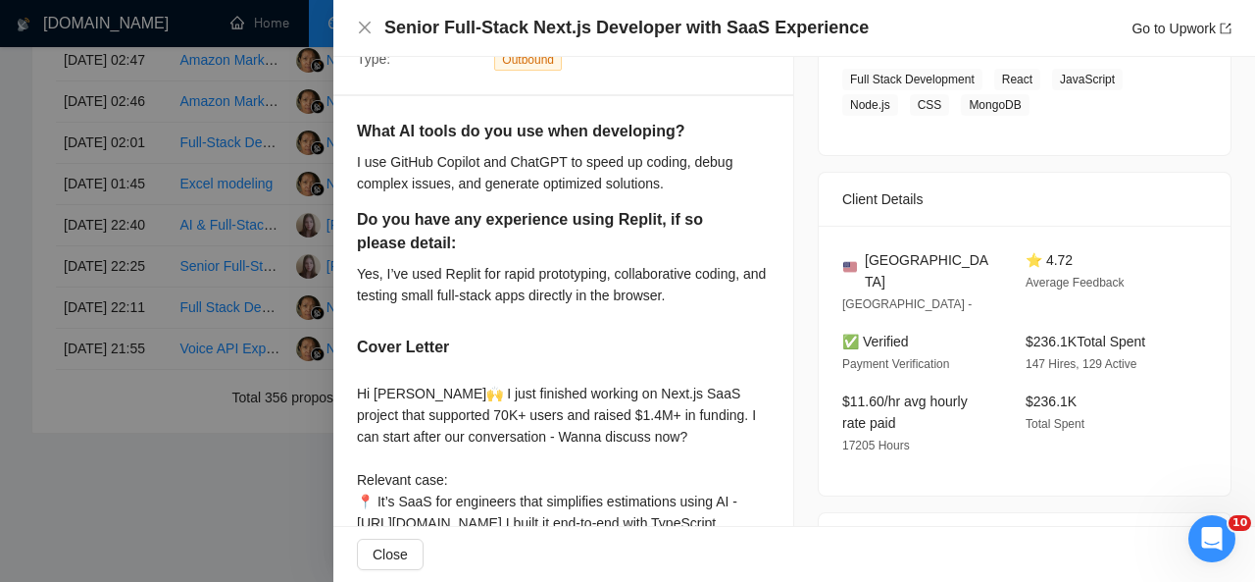
scroll to position [302, 0]
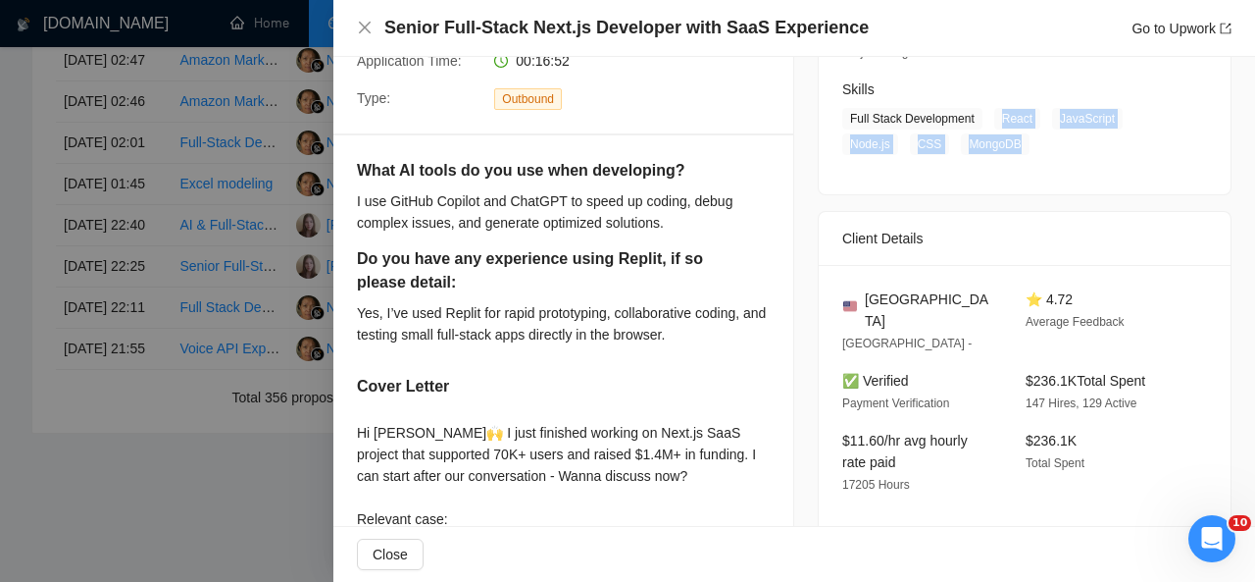
drag, startPoint x: 989, startPoint y: 115, endPoint x: 1014, endPoint y: 140, distance: 36.1
click at [1014, 140] on span "Full Stack Development React JavaScript Node.js CSS MongoDB" at bounding box center [1009, 131] width 335 height 47
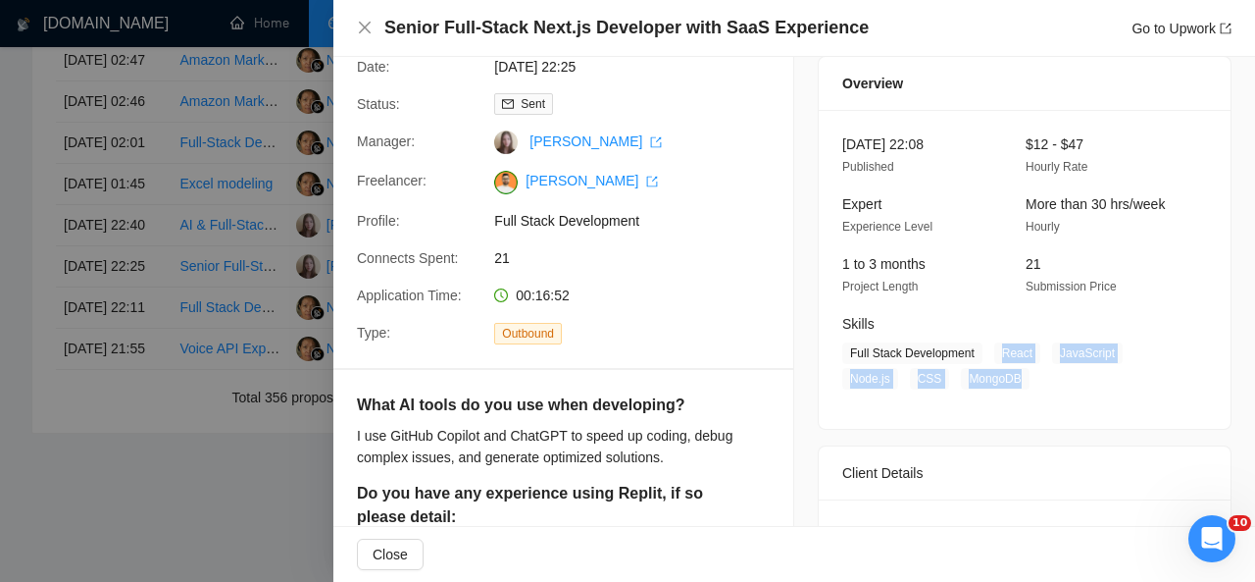
scroll to position [67, 0]
click at [356, 23] on div "Senior Full-Stack Next.js Developer with SaaS Experience Go to Upwork" at bounding box center [794, 28] width 922 height 57
click at [371, 31] on icon "close" at bounding box center [365, 28] width 16 height 16
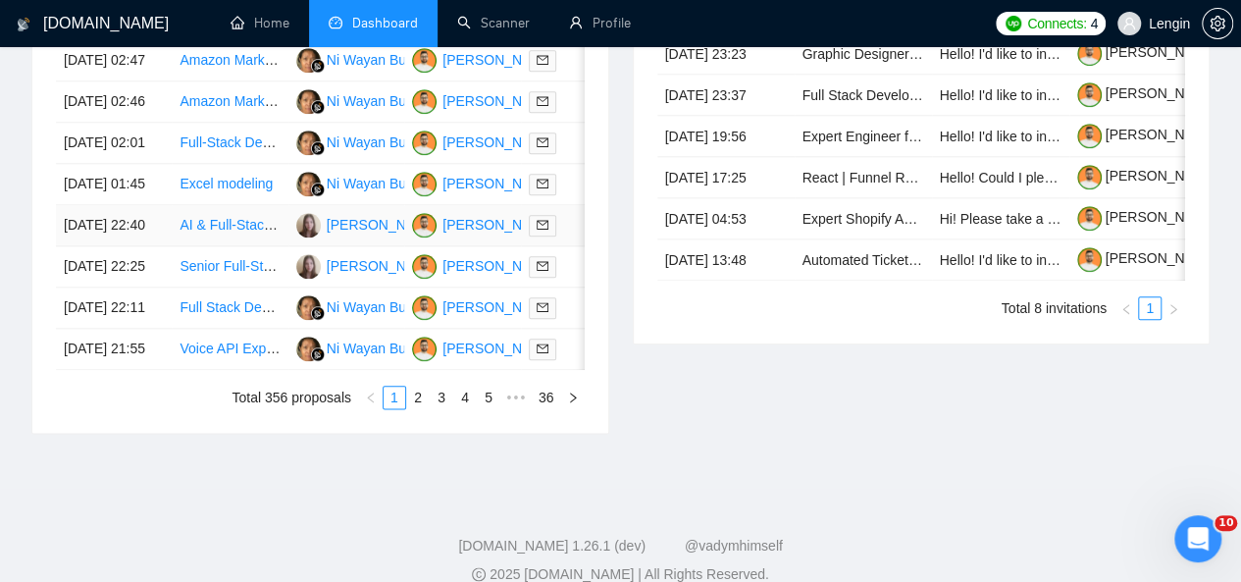
click at [254, 246] on td "AI & Full-Stack Developer for Fintech Application" at bounding box center [230, 225] width 116 height 41
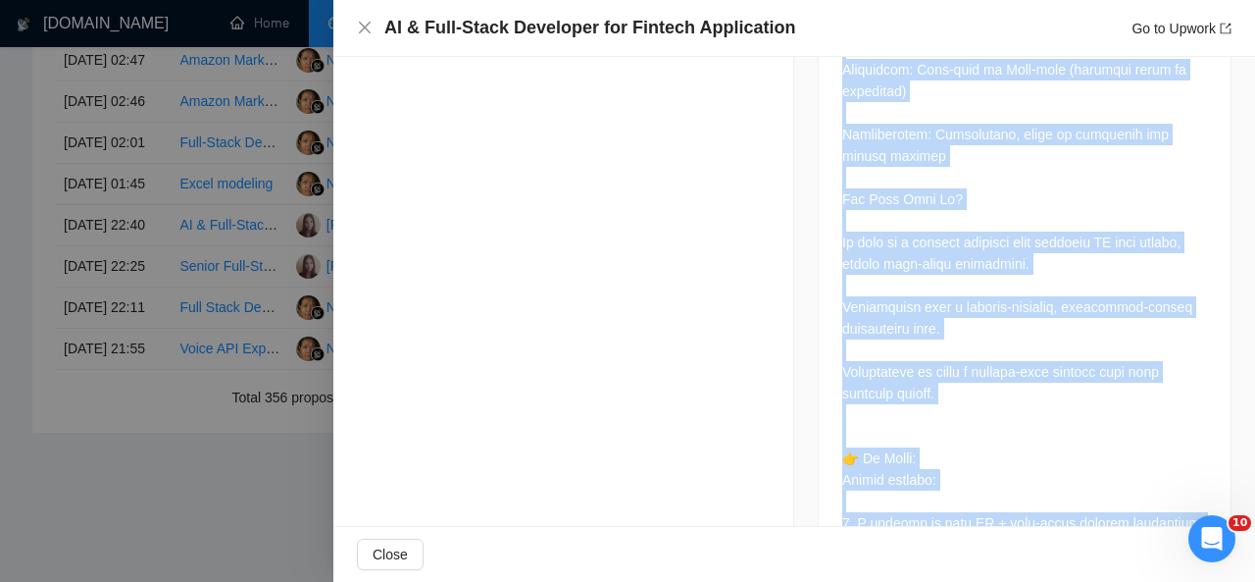
scroll to position [3501, 0]
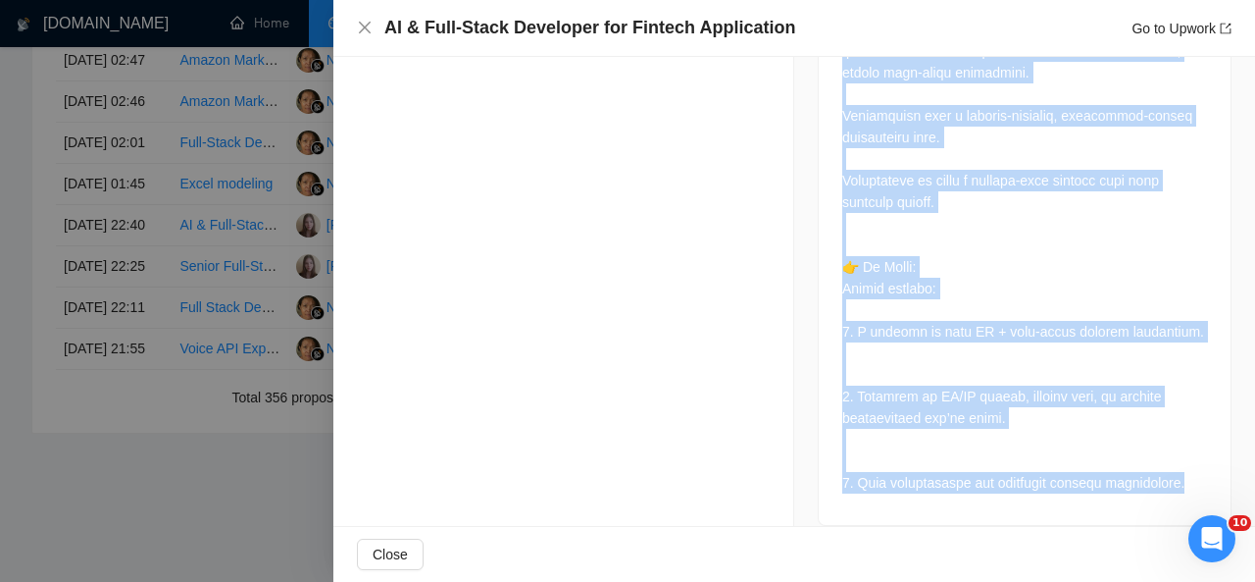
drag, startPoint x: 830, startPoint y: 225, endPoint x: 1169, endPoint y: 460, distance: 412.9
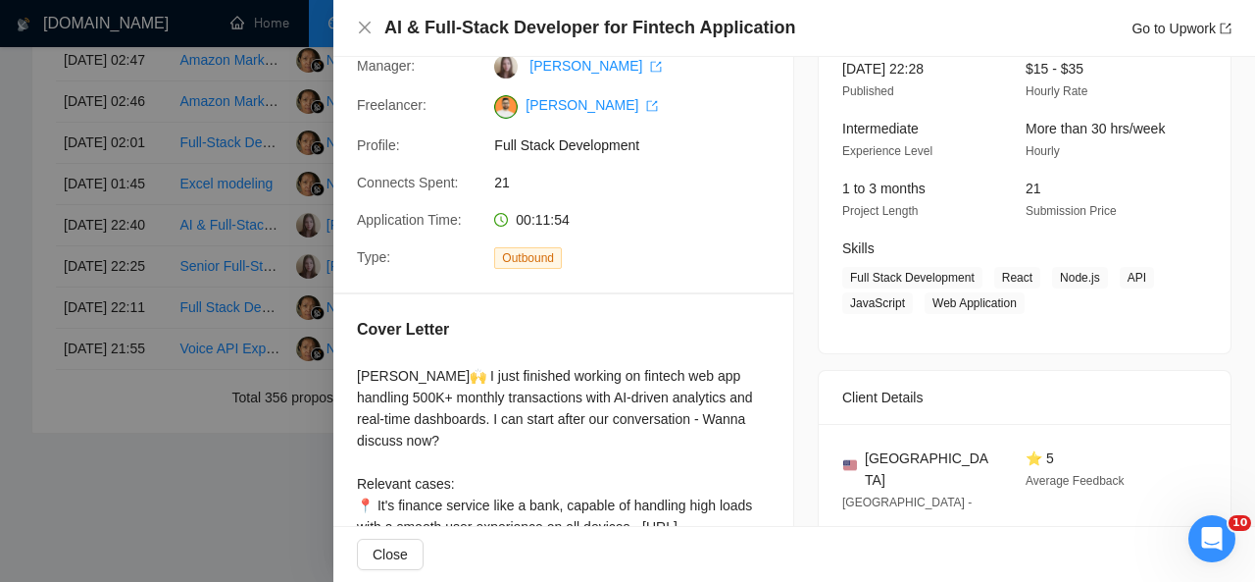
scroll to position [141, 0]
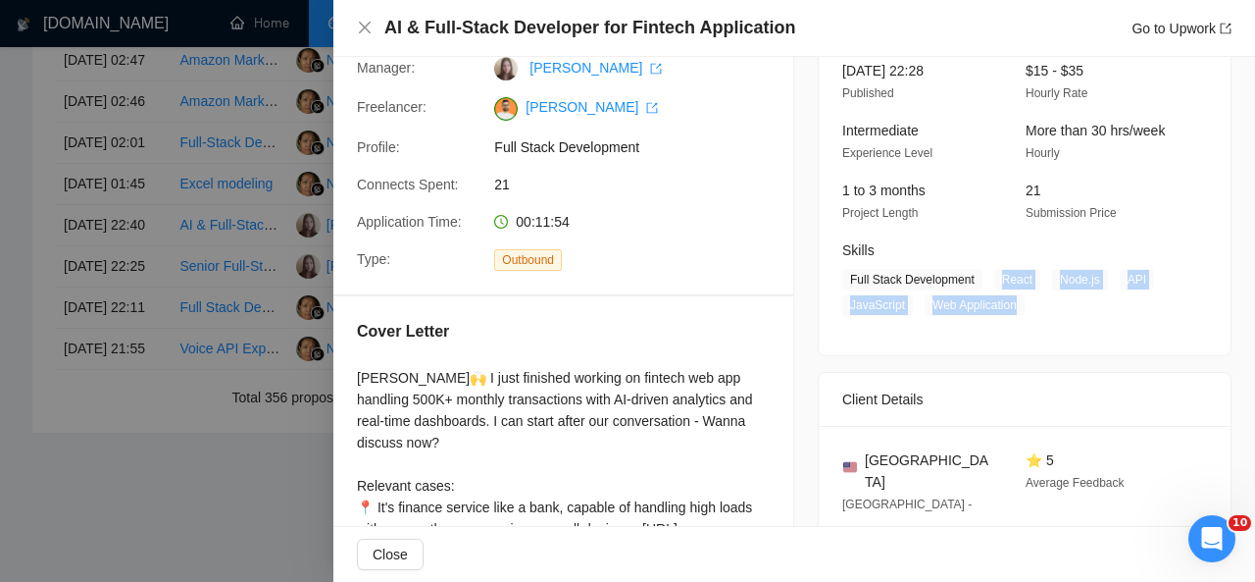
drag, startPoint x: 990, startPoint y: 278, endPoint x: 1010, endPoint y: 308, distance: 36.2
click at [1010, 308] on span "Full Stack Development React Node.js API JavaScript Web Application" at bounding box center [1009, 292] width 335 height 47
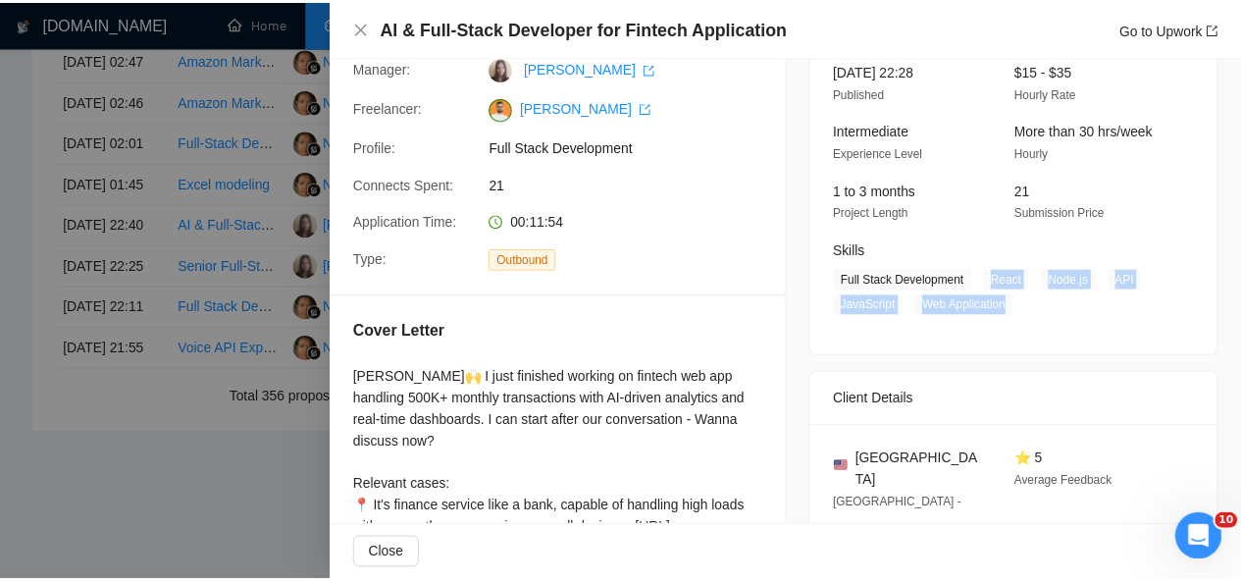
scroll to position [0, 0]
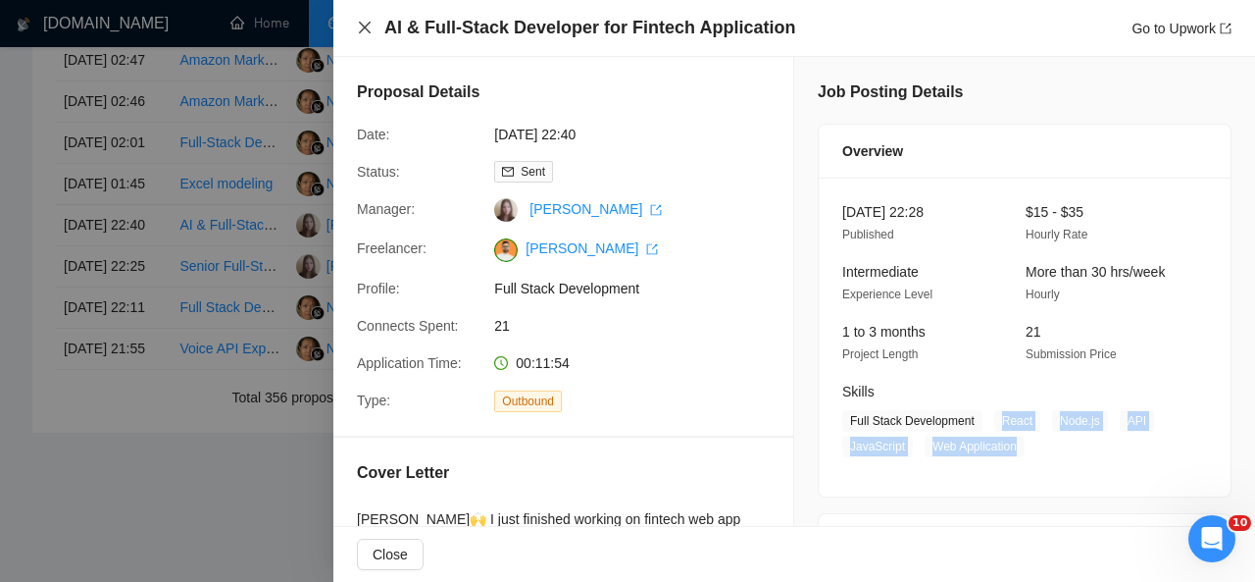
click at [359, 23] on icon "close" at bounding box center [365, 28] width 12 height 12
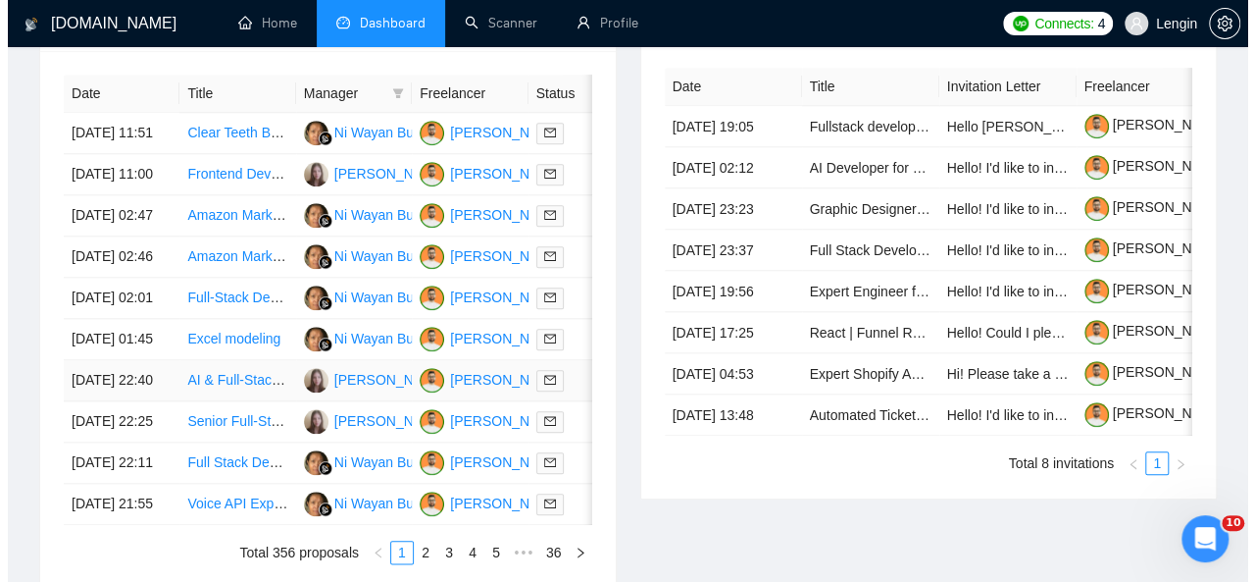
scroll to position [842, 0]
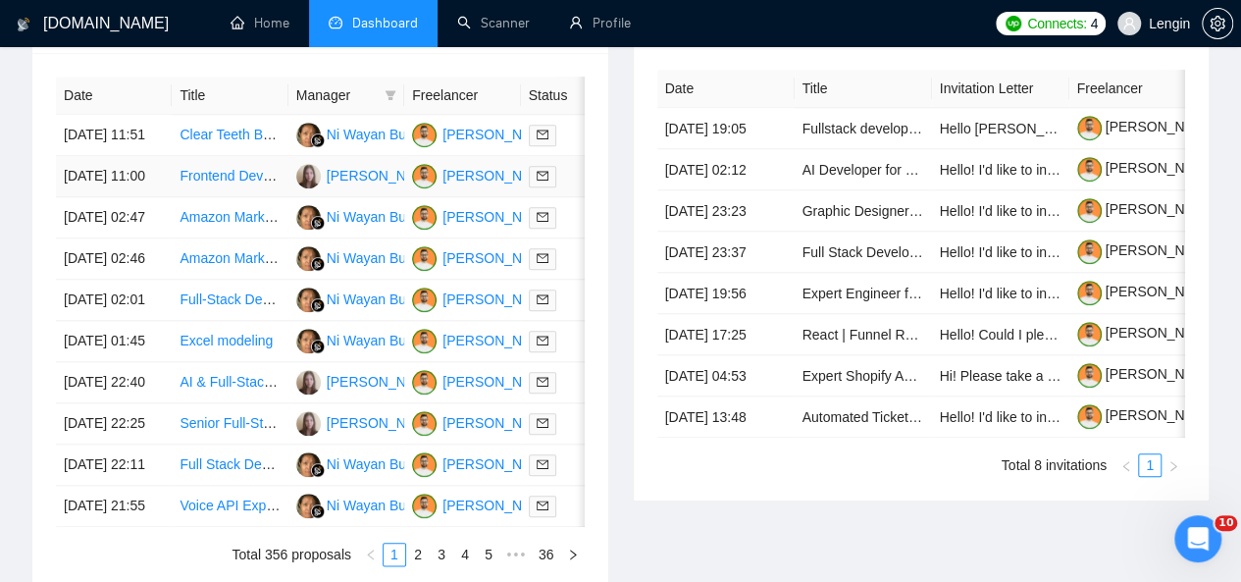
click at [221, 189] on td "Frontend Developer (React / Next.js) for Real Estate Platform with 3D & MapLibre" at bounding box center [230, 176] width 116 height 41
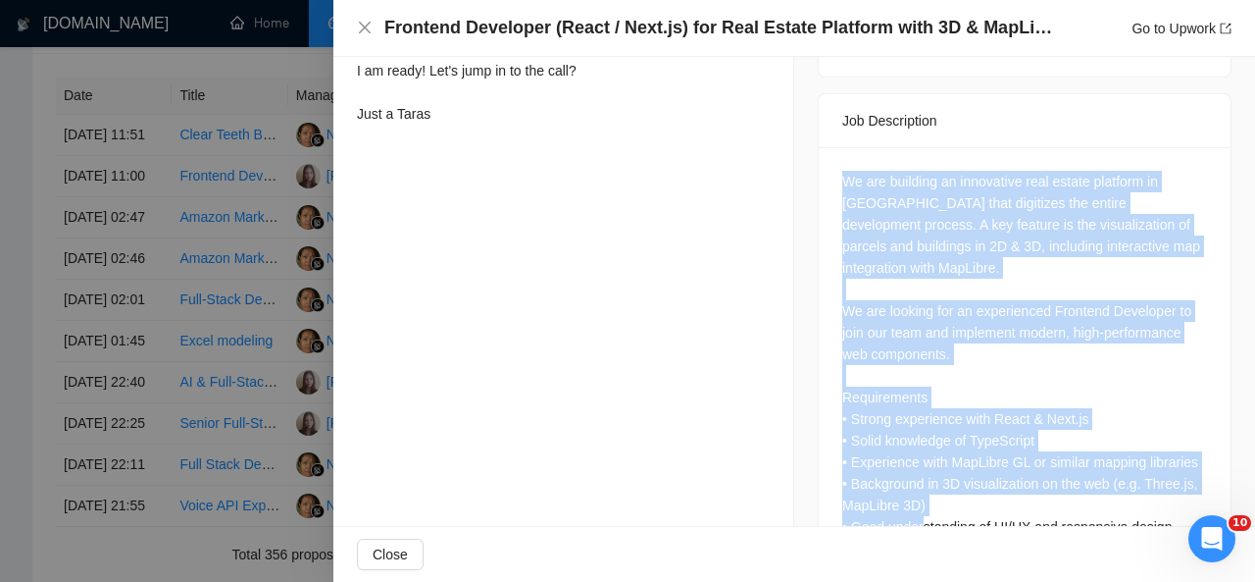
scroll to position [881, 0]
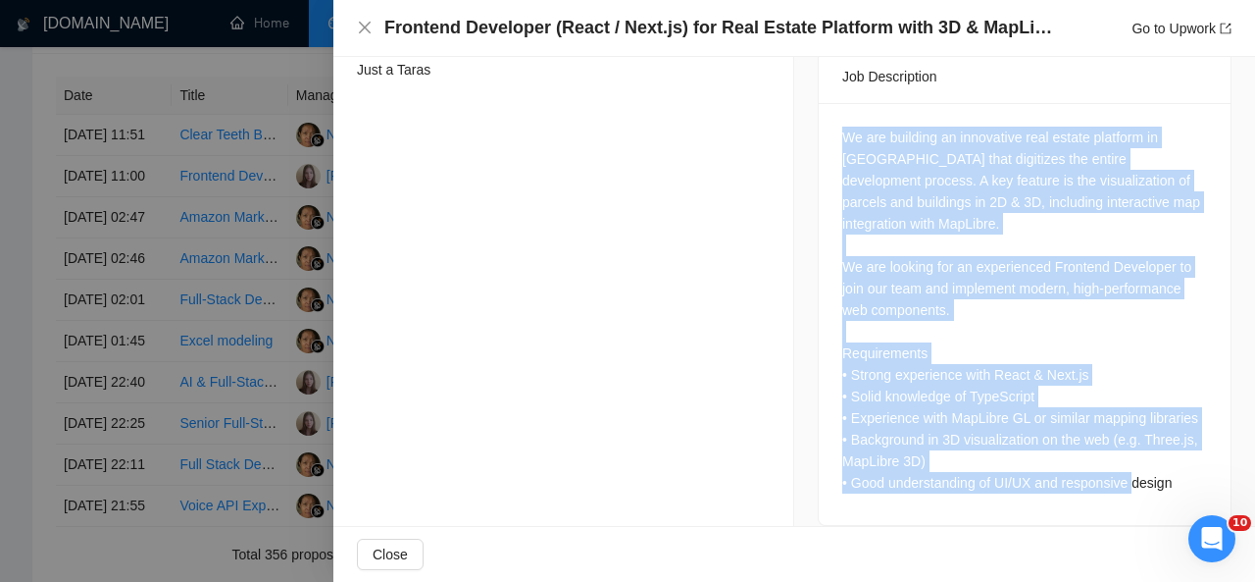
drag, startPoint x: 836, startPoint y: 154, endPoint x: 1166, endPoint y: 466, distance: 454.4
click at [1166, 466] on div "We are building an innovative real estate platform in [GEOGRAPHIC_DATA] that di…" at bounding box center [1024, 310] width 365 height 367
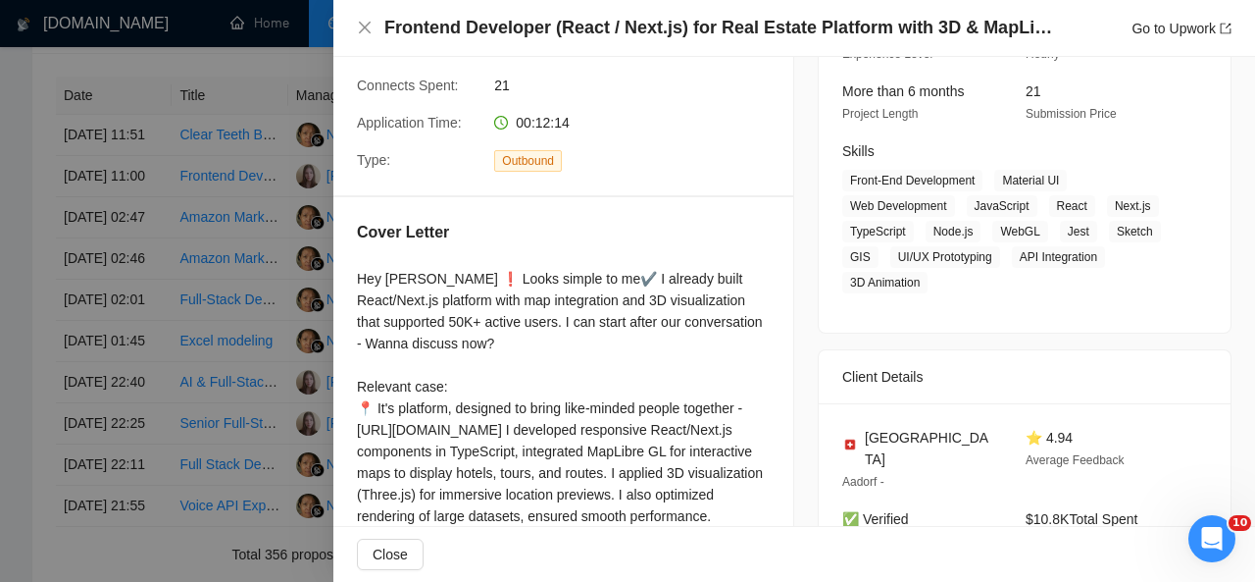
scroll to position [239, 0]
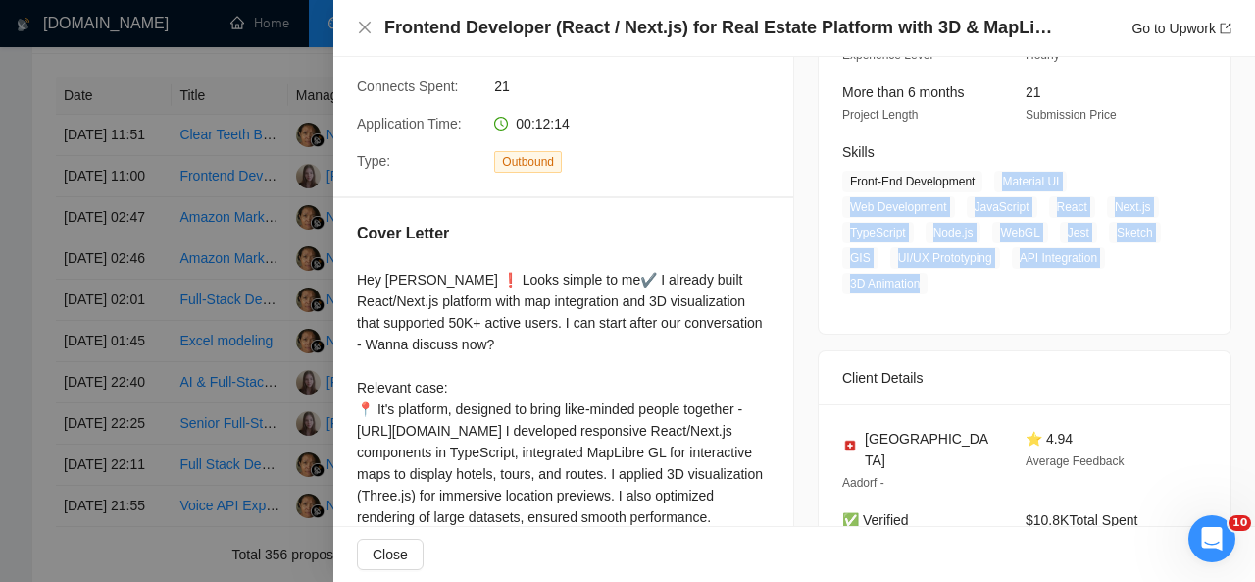
drag, startPoint x: 992, startPoint y: 179, endPoint x: 926, endPoint y: 296, distance: 134.4
click at [926, 296] on div "[DATE] 10:48 Published $25 - $47 Hourly Rate Expert Experience Level More than …" at bounding box center [1025, 135] width 412 height 395
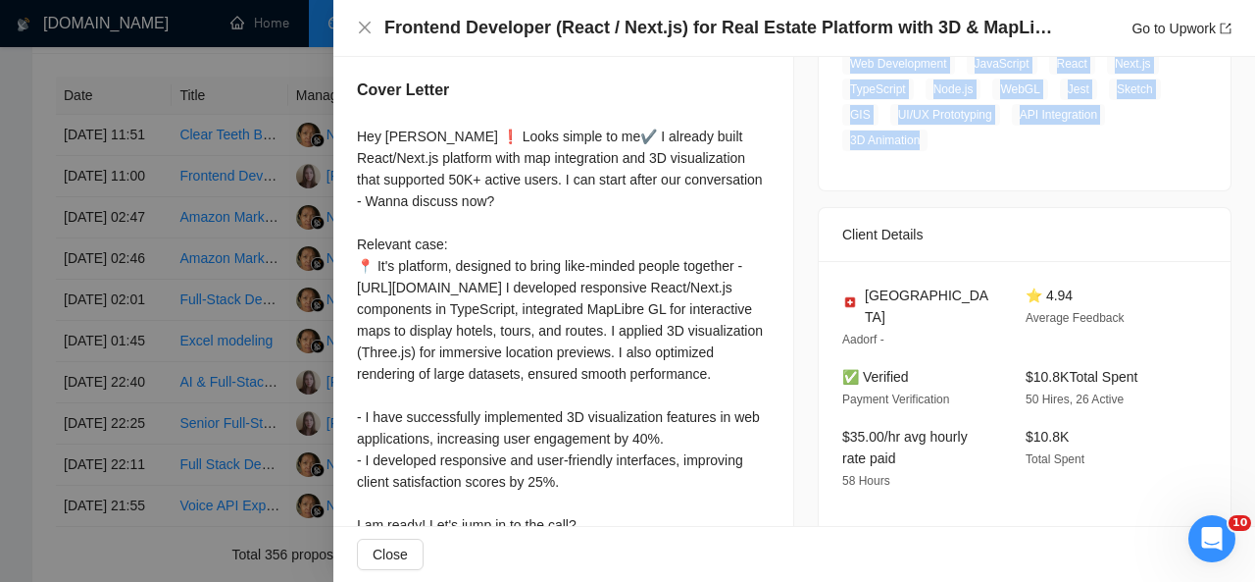
scroll to position [384, 0]
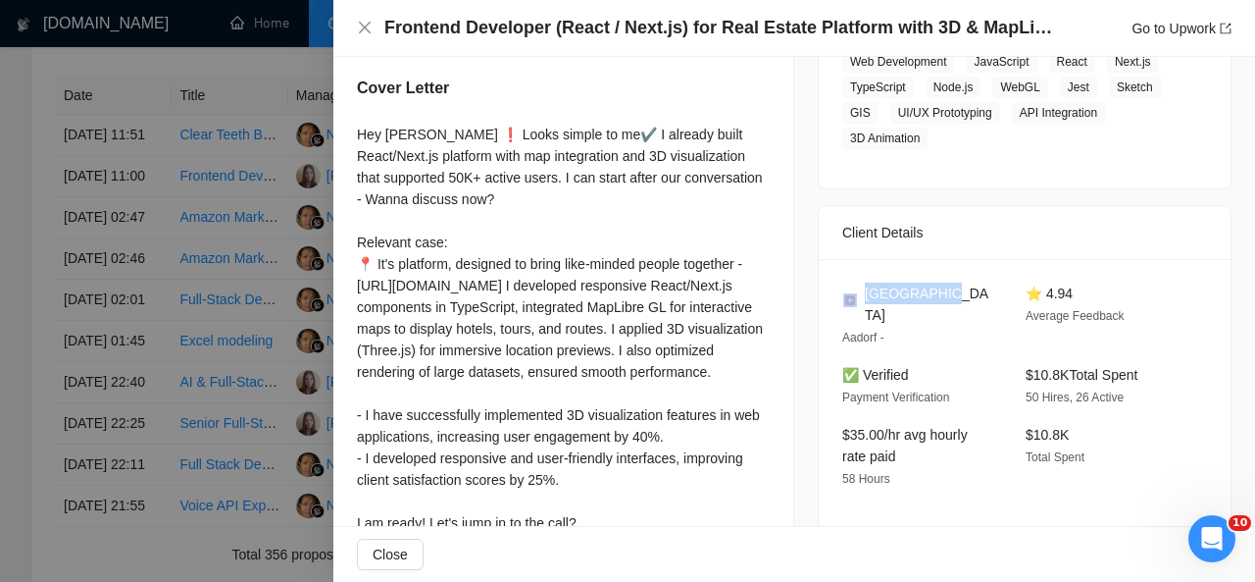
drag, startPoint x: 951, startPoint y: 295, endPoint x: 855, endPoint y: 285, distance: 96.6
click at [855, 285] on div "[GEOGRAPHIC_DATA]" at bounding box center [918, 303] width 152 height 43
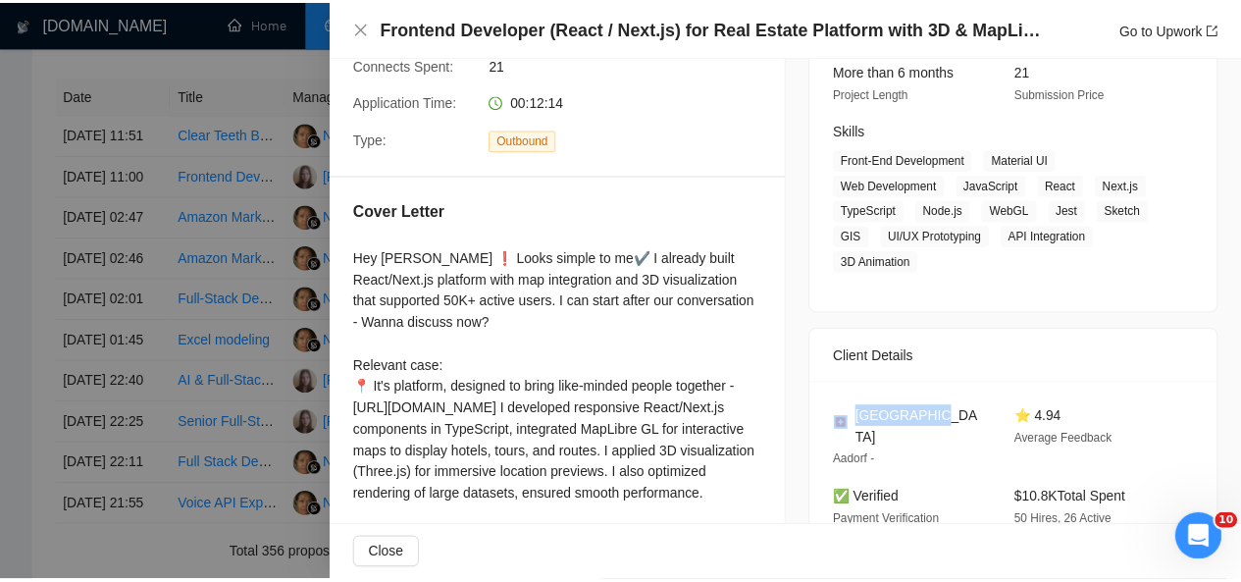
scroll to position [0, 0]
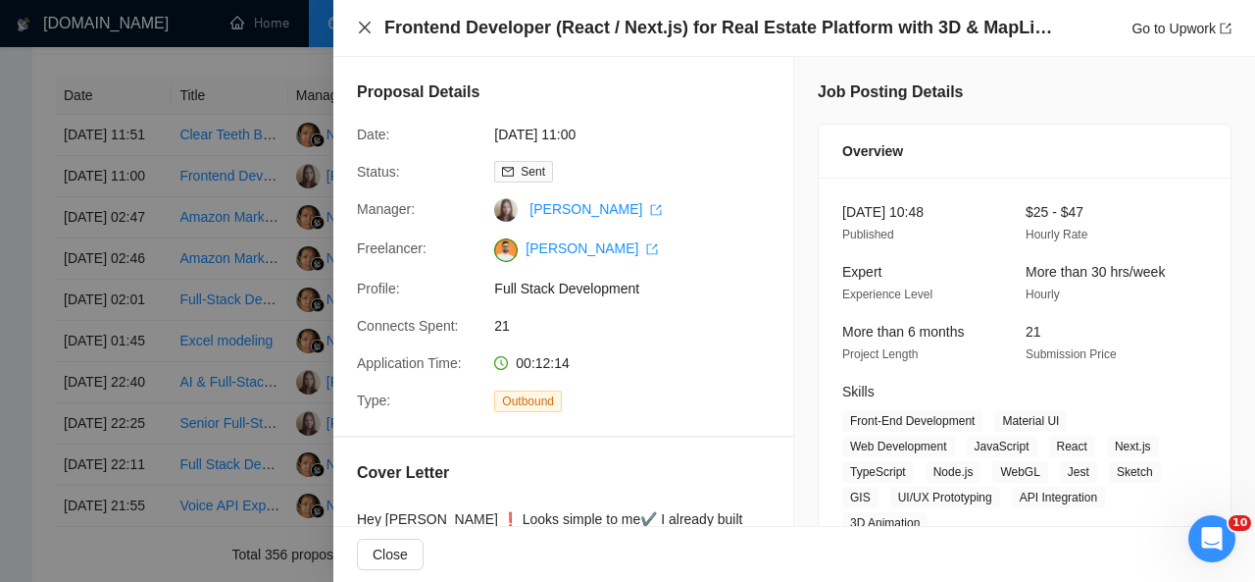
click at [367, 25] on icon "close" at bounding box center [365, 28] width 16 height 16
